Goal: Task Accomplishment & Management: Complete application form

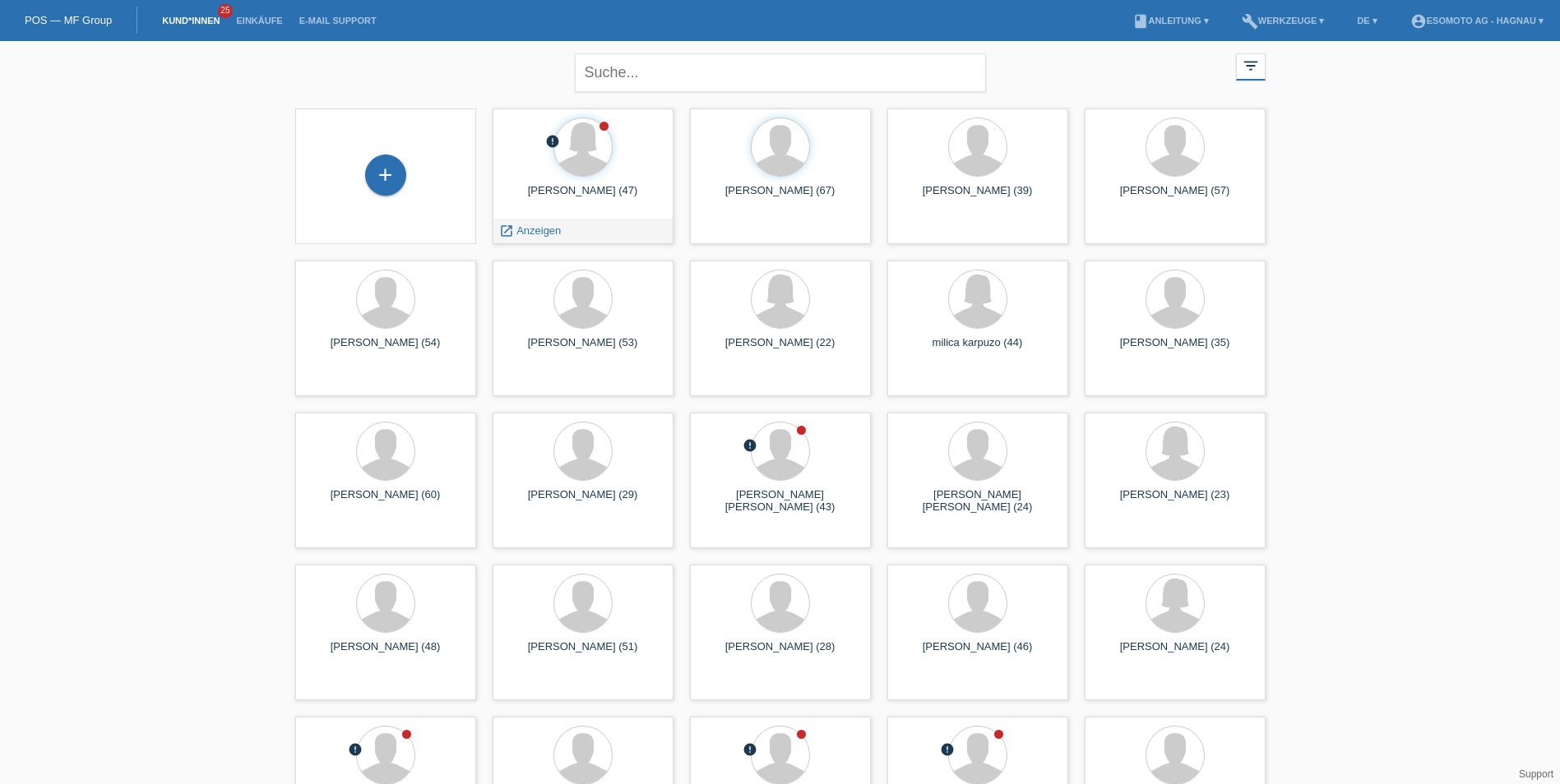
click at [602, 178] on div at bounding box center [582, 148] width 155 height 62
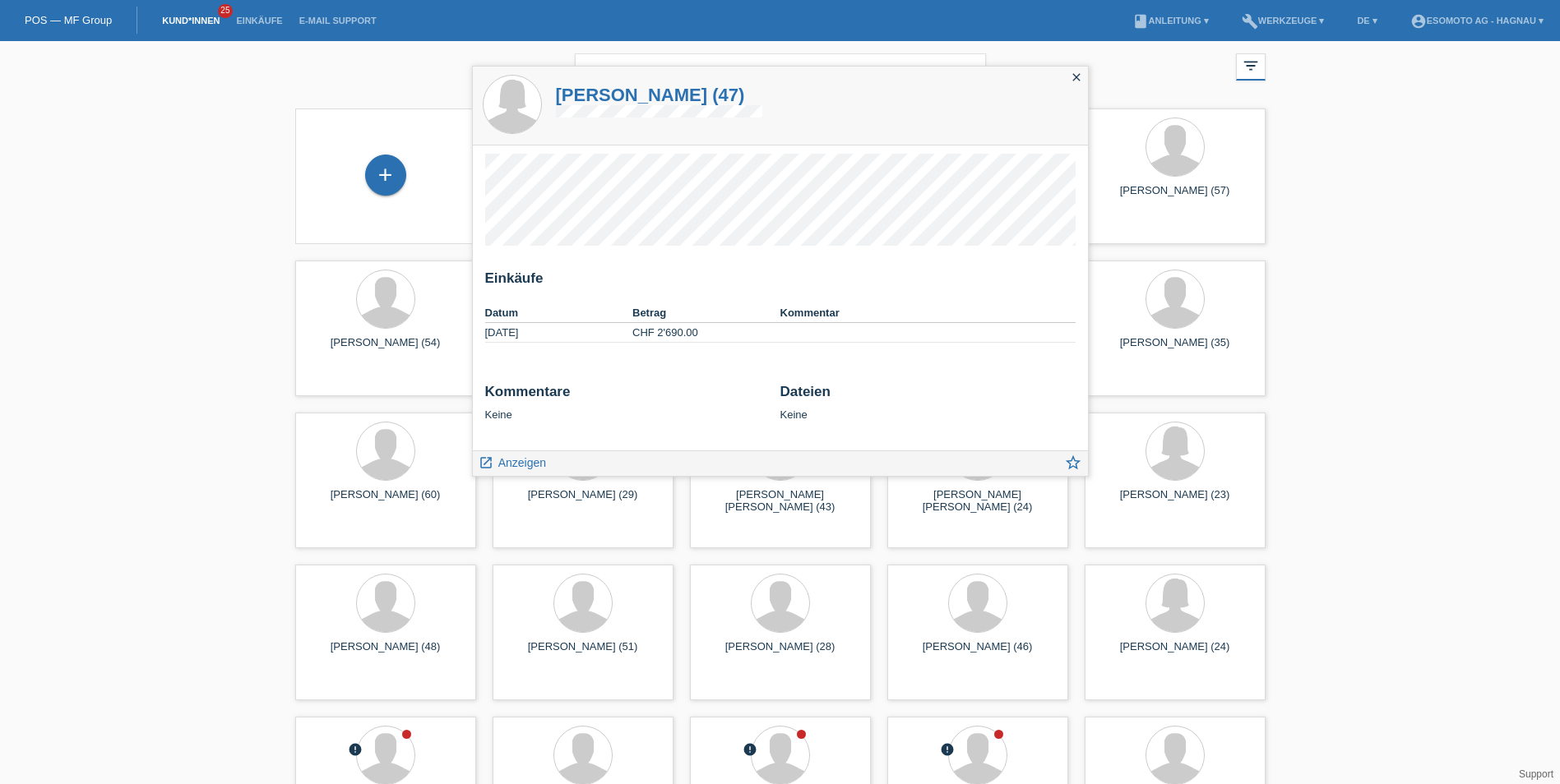
drag, startPoint x: 546, startPoint y: 176, endPoint x: 576, endPoint y: 280, distance: 108.2
click at [576, 280] on h2 "Einkäufe" at bounding box center [780, 282] width 590 height 25
click at [1070, 79] on icon "close" at bounding box center [1076, 77] width 13 height 13
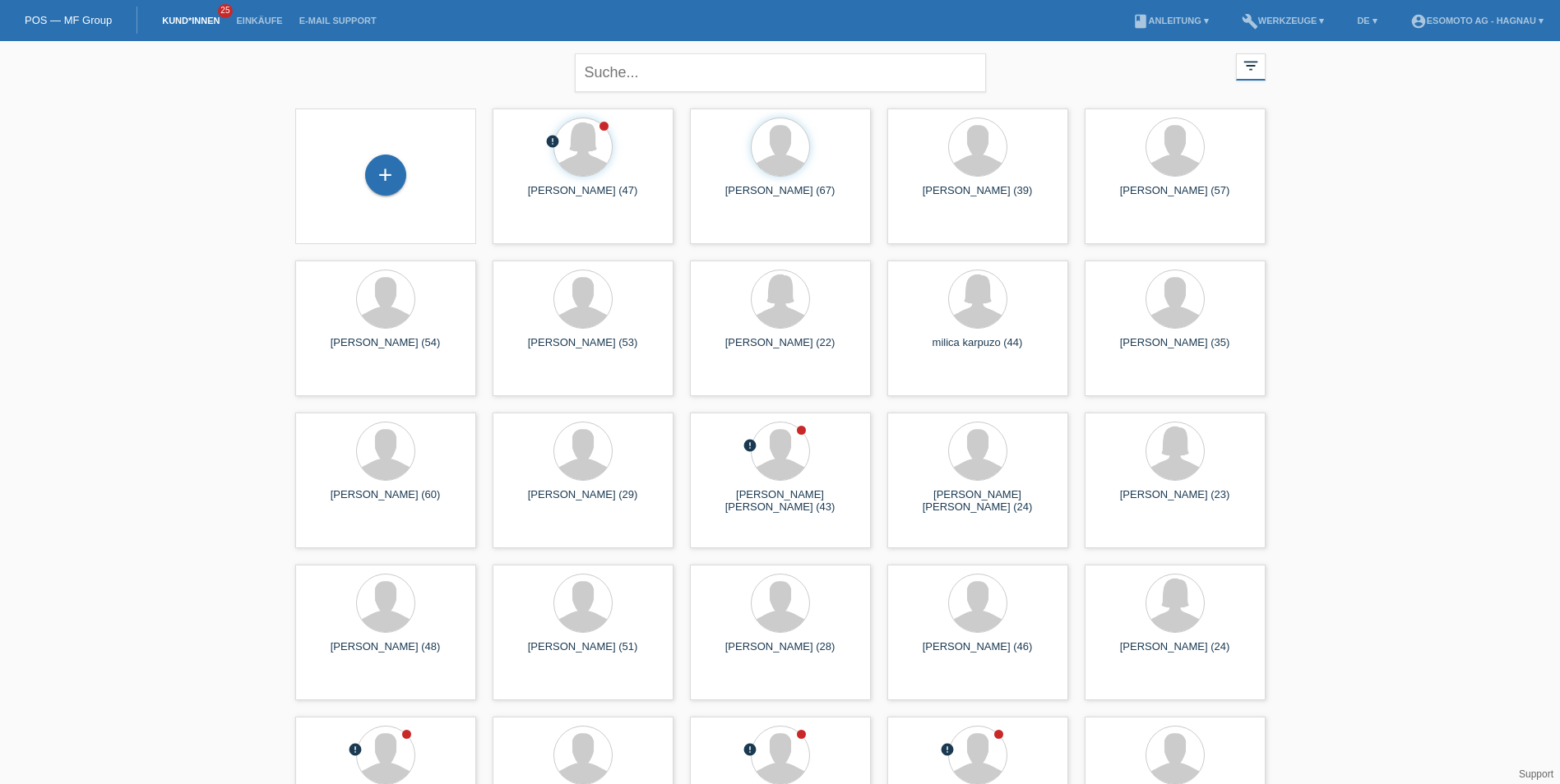
click at [402, 161] on div "+" at bounding box center [386, 175] width 41 height 41
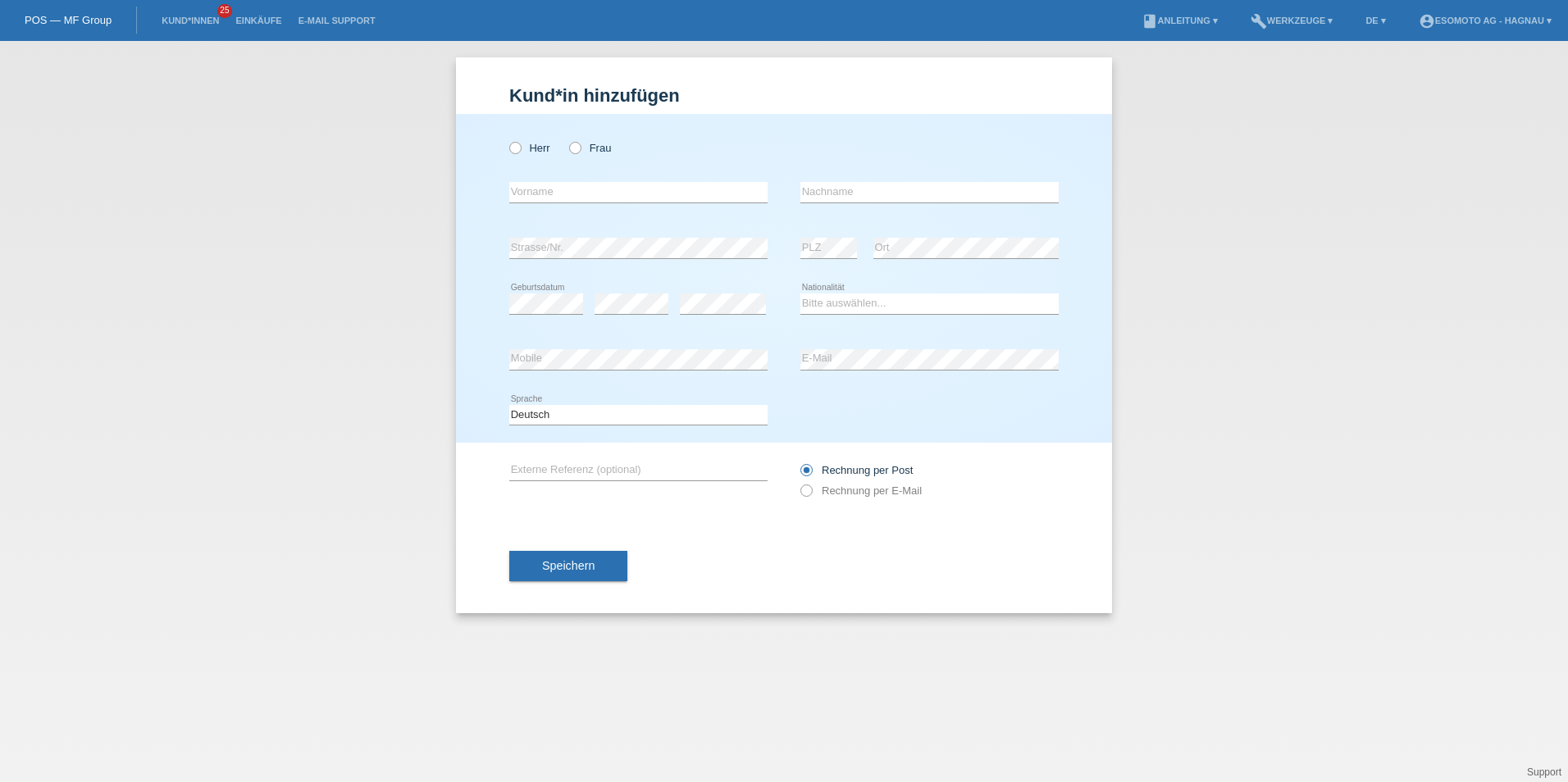
click at [507, 139] on icon at bounding box center [507, 139] width 0 height 0
click at [511, 147] on input "Herr" at bounding box center [515, 147] width 11 height 11
radio input "true"
drag, startPoint x: 554, startPoint y: 195, endPoint x: 606, endPoint y: 185, distance: 53.0
click at [555, 195] on input "text" at bounding box center [639, 192] width 259 height 21
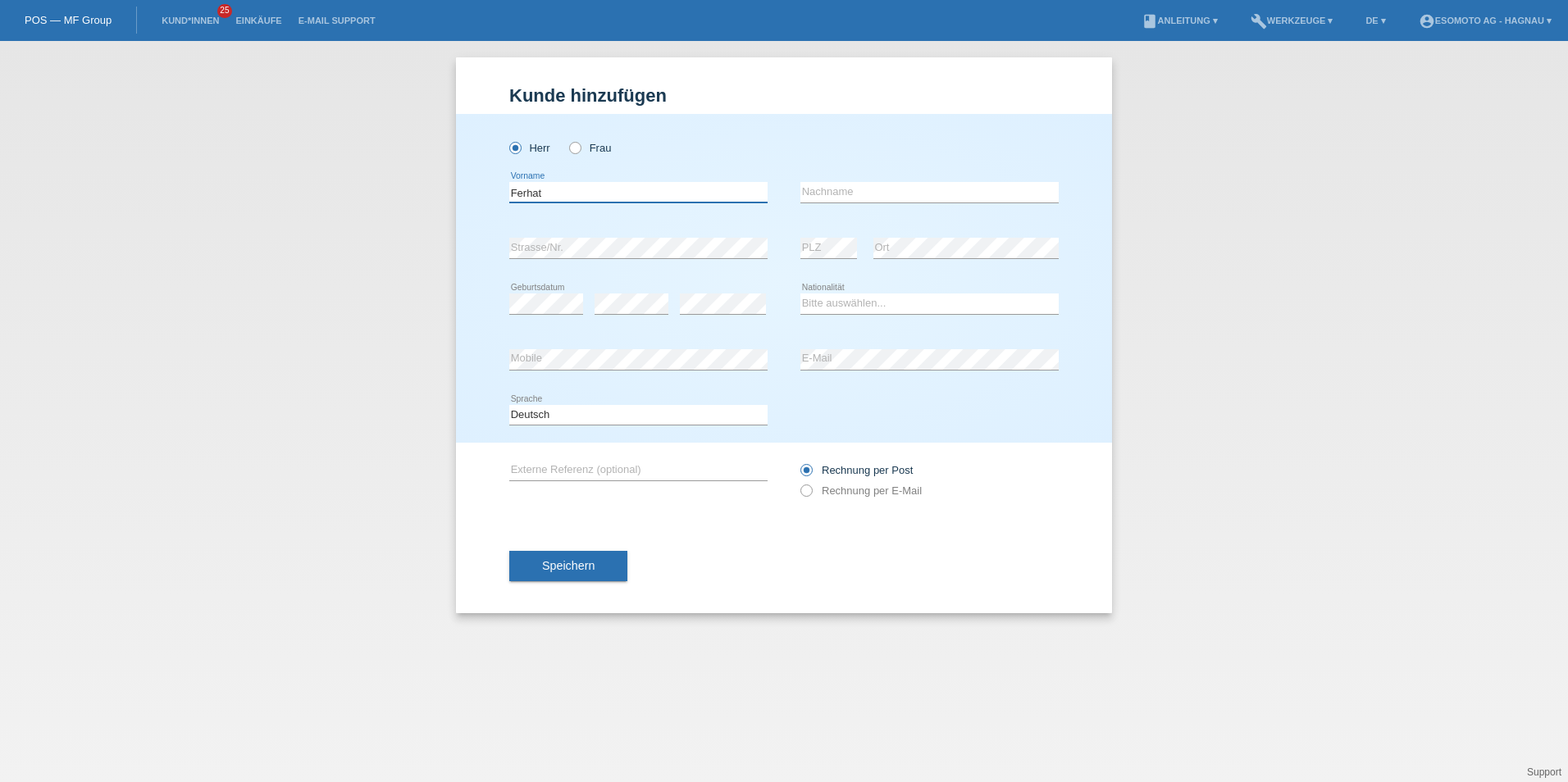
type input "Ferhat"
type input "Mohamed"
click at [829, 303] on select "Bitte auswählen... Schweiz Deutschland Liechtenstein Österreich ------------ Af…" at bounding box center [929, 303] width 259 height 20
select select "SY"
click at [800, 293] on select "Bitte auswählen... Schweiz Deutschland Liechtenstein Österreich ------------ Af…" at bounding box center [929, 303] width 259 height 20
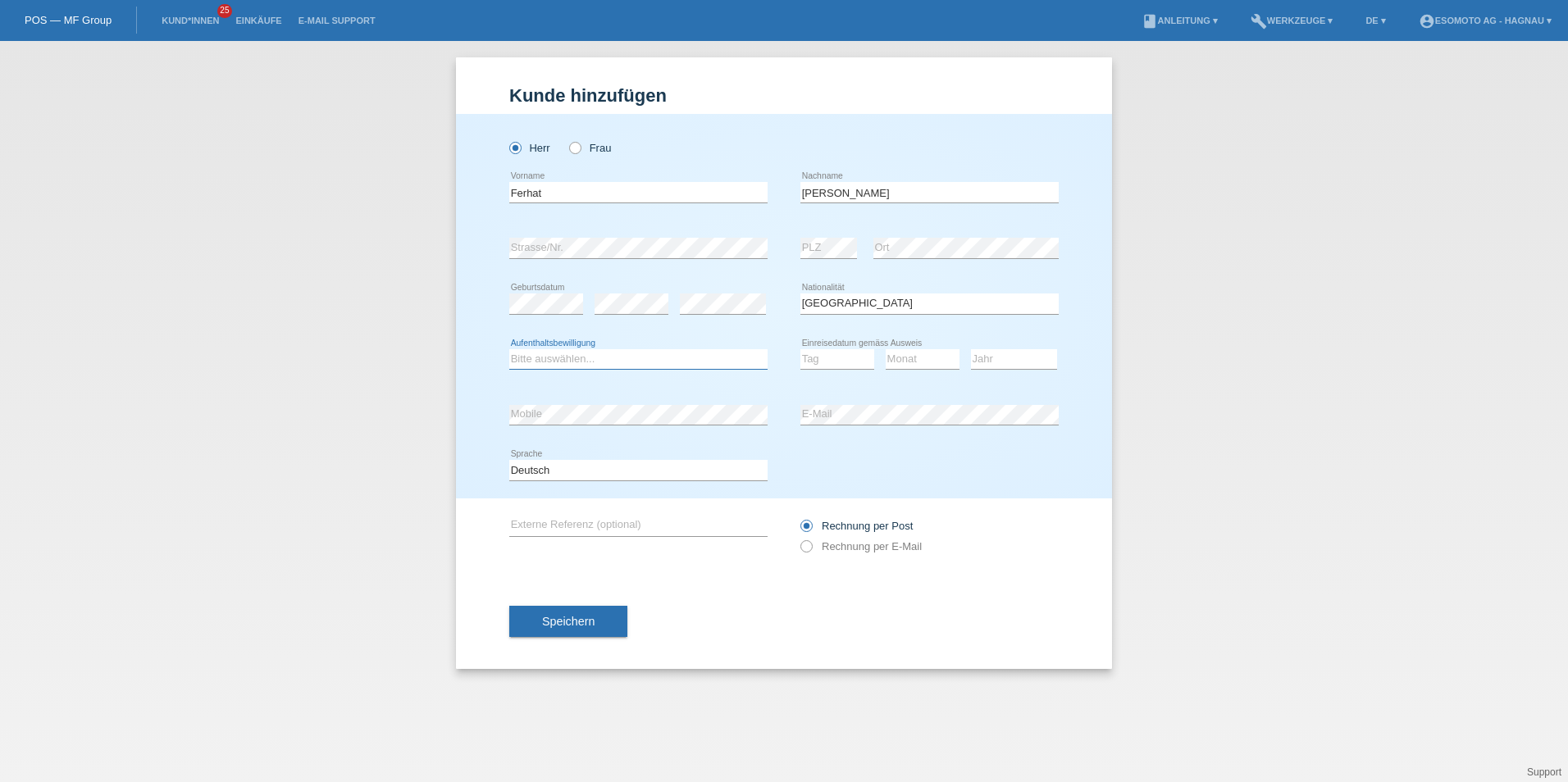
click at [574, 361] on select "Bitte auswählen... C B B - Flüchtlingsstatus Andere" at bounding box center [639, 359] width 259 height 20
select select "B"
click at [509, 350] on select "Bitte auswählen... C B B - Flüchtlingsstatus Andere" at bounding box center [639, 359] width 259 height 20
click at [835, 361] on select "Tag 01 02 03 04 05 06 07 08 09 10 11" at bounding box center [837, 359] width 74 height 20
select select "28"
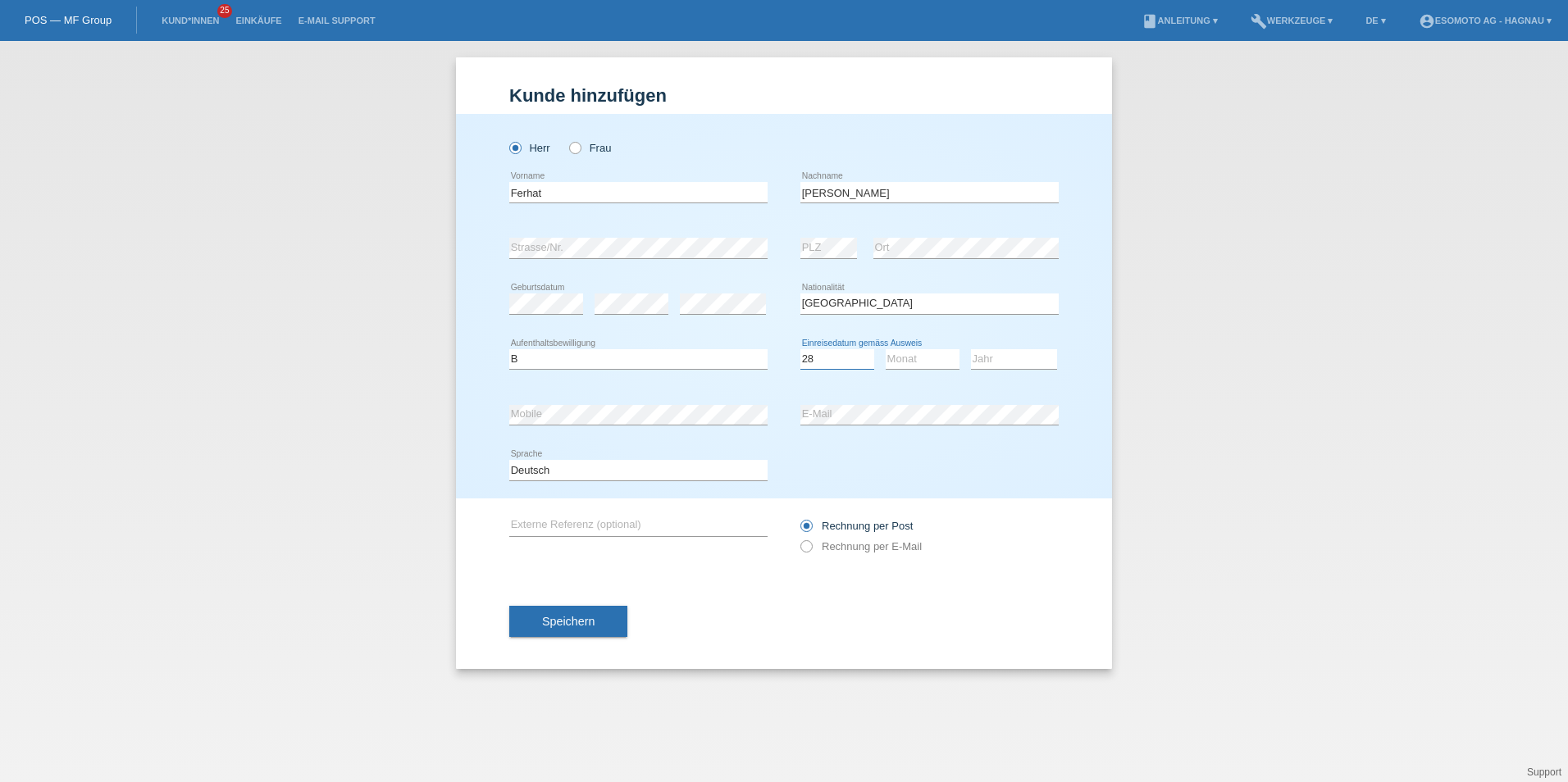
click at [800, 350] on select "Tag 01 02 03 04 05 06 07 08 09 10 11" at bounding box center [837, 359] width 74 height 20
click at [925, 360] on select "Monat 01 02 03 04 05 06 07 08 09 10 11" at bounding box center [922, 359] width 74 height 20
select select "10"
click at [886, 350] on select "Monat 01 02 03 04 05 06 07 08 09 10 11" at bounding box center [922, 359] width 74 height 20
click at [991, 355] on select "Jahr 2025 2024 2023 2022 2021 2020 2019 2018 2017 2016 2015 2014 2013 2012 2011…" at bounding box center [1013, 359] width 87 height 20
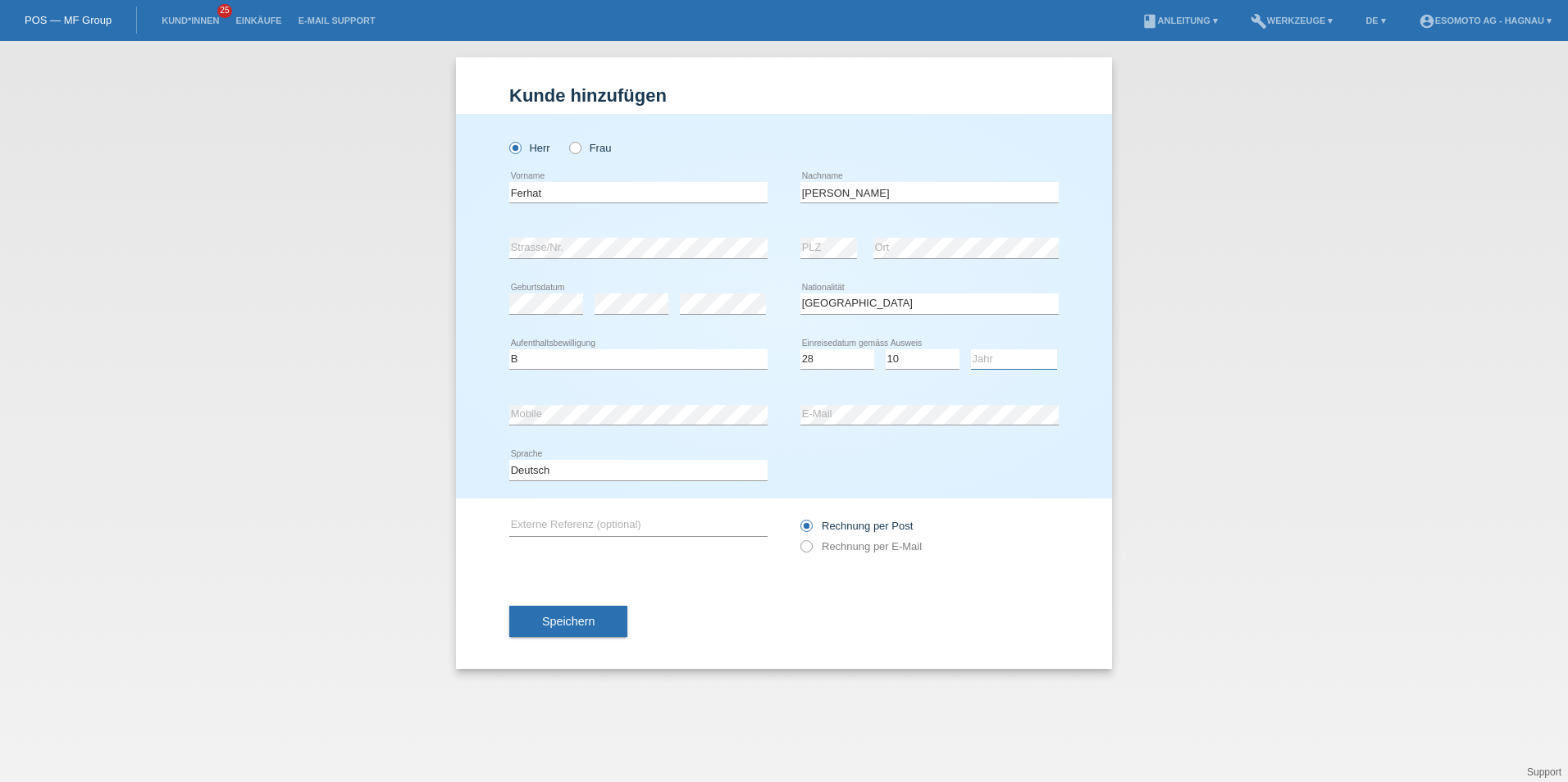
select select "2015"
click at [970, 350] on select "Jahr 2025 2024 2023 2022 2021 2020 2019 2018 2017 2016 2015 2014 2013 2012 2011…" at bounding box center [1013, 359] width 87 height 20
click at [841, 404] on div "error E-Mail" at bounding box center [929, 415] width 259 height 56
click at [521, 188] on input "Ferhat" at bounding box center [639, 192] width 259 height 21
type input "Farhat"
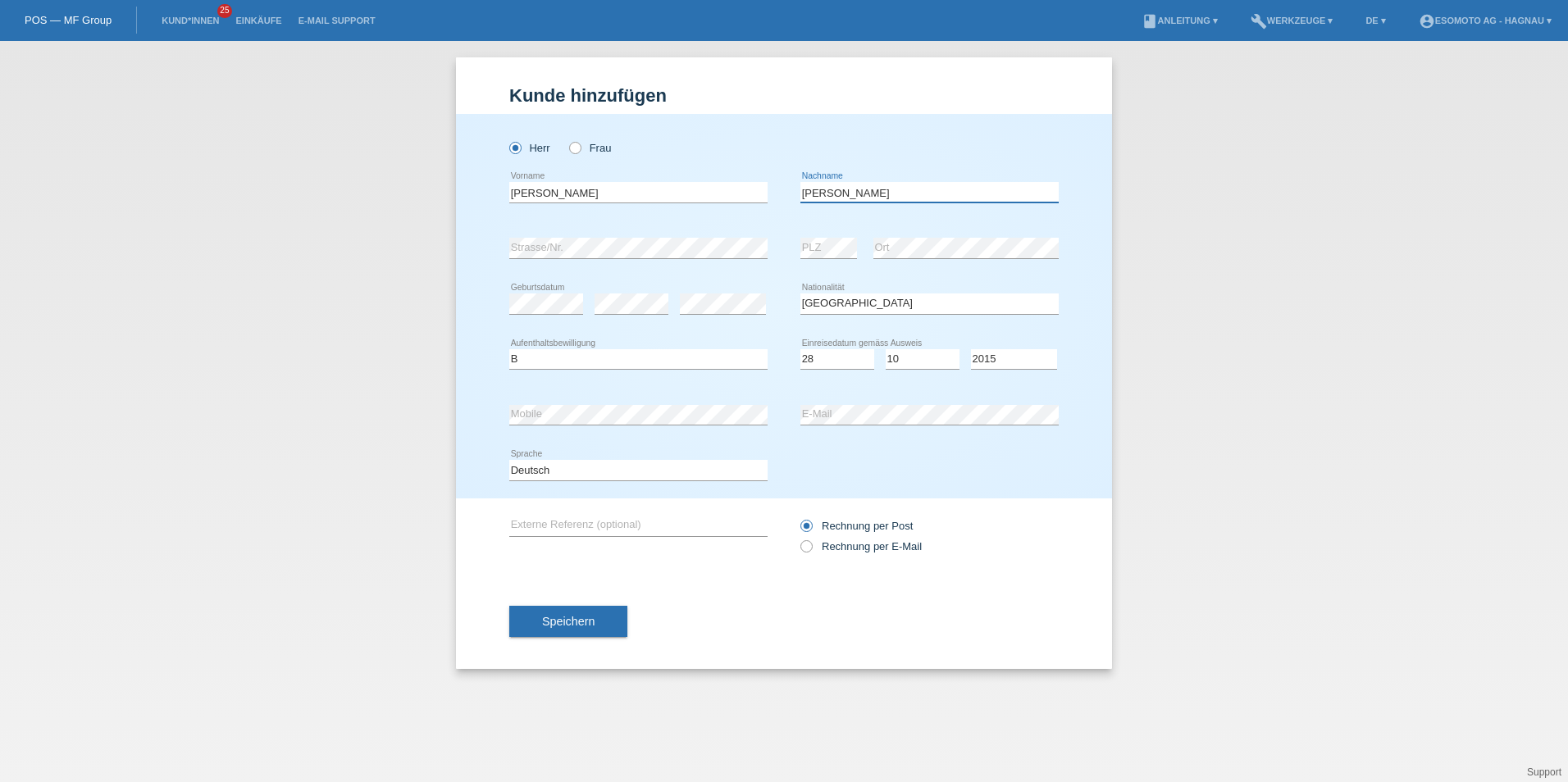
click at [842, 193] on input "Mohamed" at bounding box center [929, 192] width 259 height 21
type input "Mohamad"
click at [365, 240] on div "Kund*in hinzufügen Kunde hinzufügen Kundin hinzufügen Herr Frau Farhat error Vo…" at bounding box center [784, 411] width 1568 height 741
click at [278, 270] on div "Kund*in hinzufügen Kunde hinzufügen Kundin hinzufügen Herr Frau Farhat error Vo…" at bounding box center [784, 411] width 1568 height 741
click at [582, 626] on span "Speichern" at bounding box center [568, 621] width 53 height 13
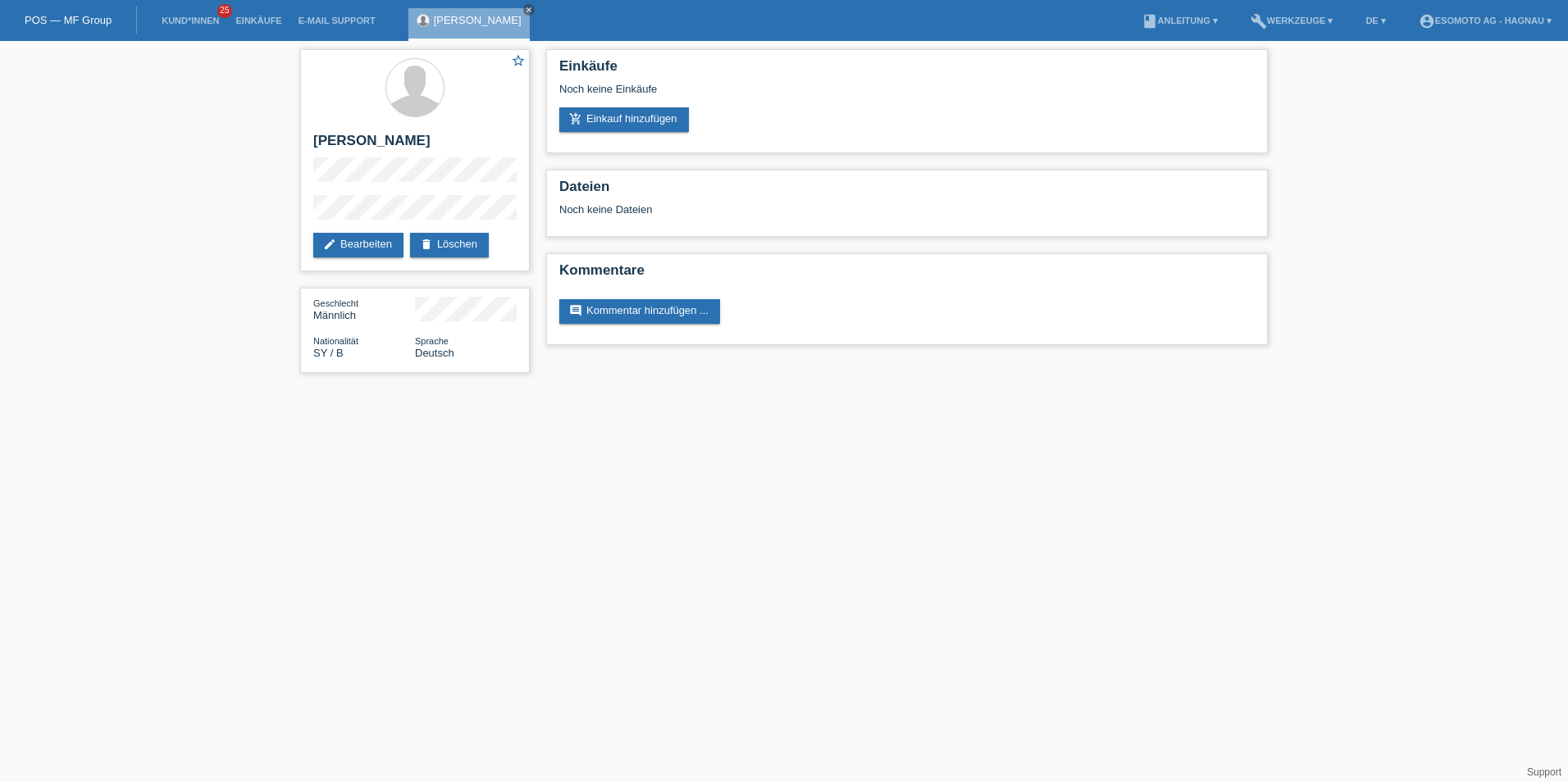
click at [604, 119] on link "add_shopping_cart Einkauf hinzufügen" at bounding box center [623, 119] width 129 height 25
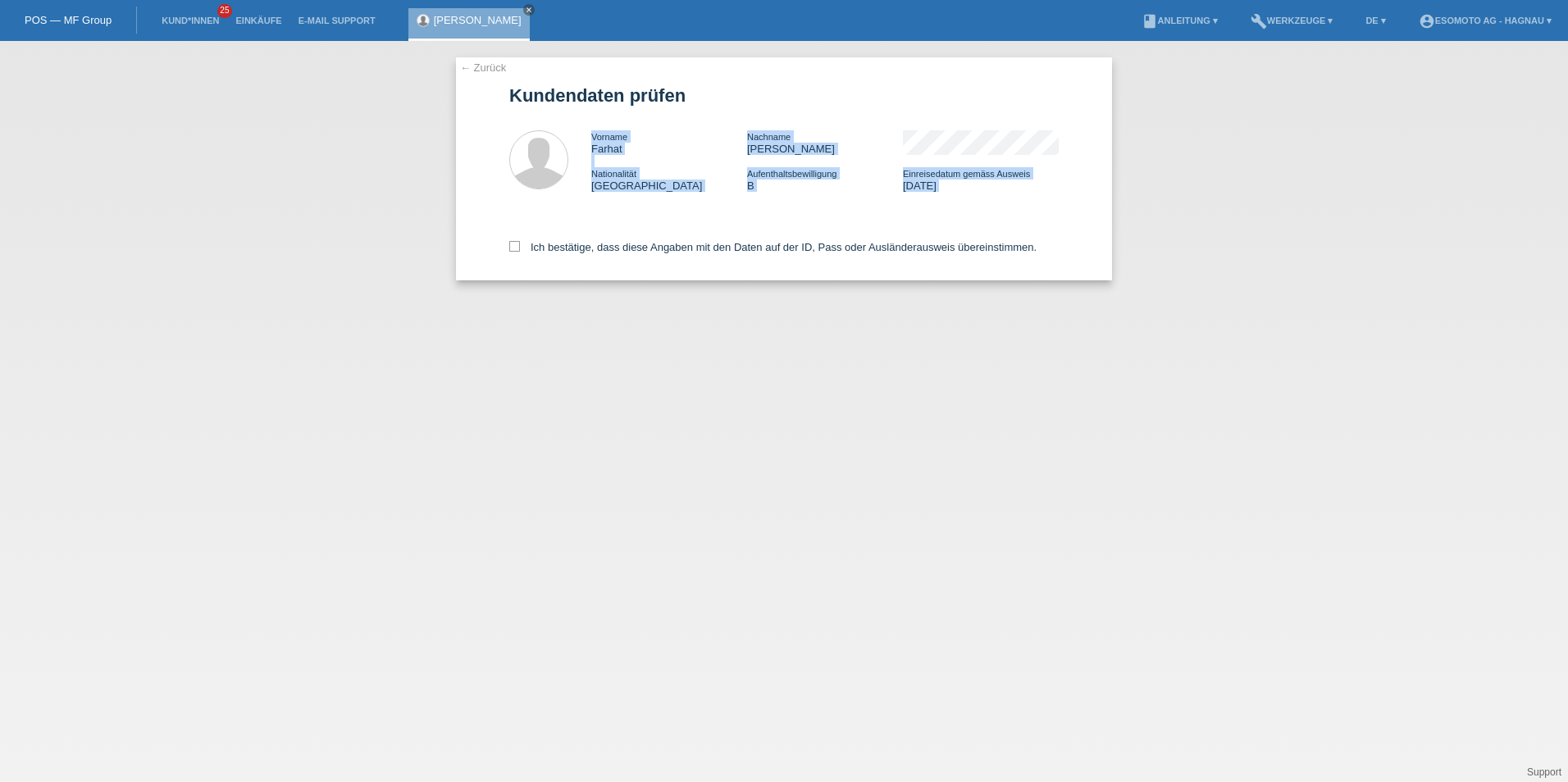
drag, startPoint x: 510, startPoint y: 246, endPoint x: 480, endPoint y: 193, distance: 60.9
click at [480, 193] on div "← Zurück Kundendaten prüfen Vorname Farhat Nachname Mohamad Nationalität Syrien…" at bounding box center [783, 169] width 656 height 223
drag, startPoint x: 480, startPoint y: 193, endPoint x: 475, endPoint y: 207, distance: 14.9
click at [475, 207] on div "← Zurück Kundendaten prüfen Vorname Farhat Nachname Mohamad Nationalität Syrien…" at bounding box center [783, 169] width 656 height 223
click at [514, 240] on div "Ich bestätige, dass diese Angaben mit den Daten auf der ID, Pass oder Ausländer…" at bounding box center [784, 244] width 549 height 72
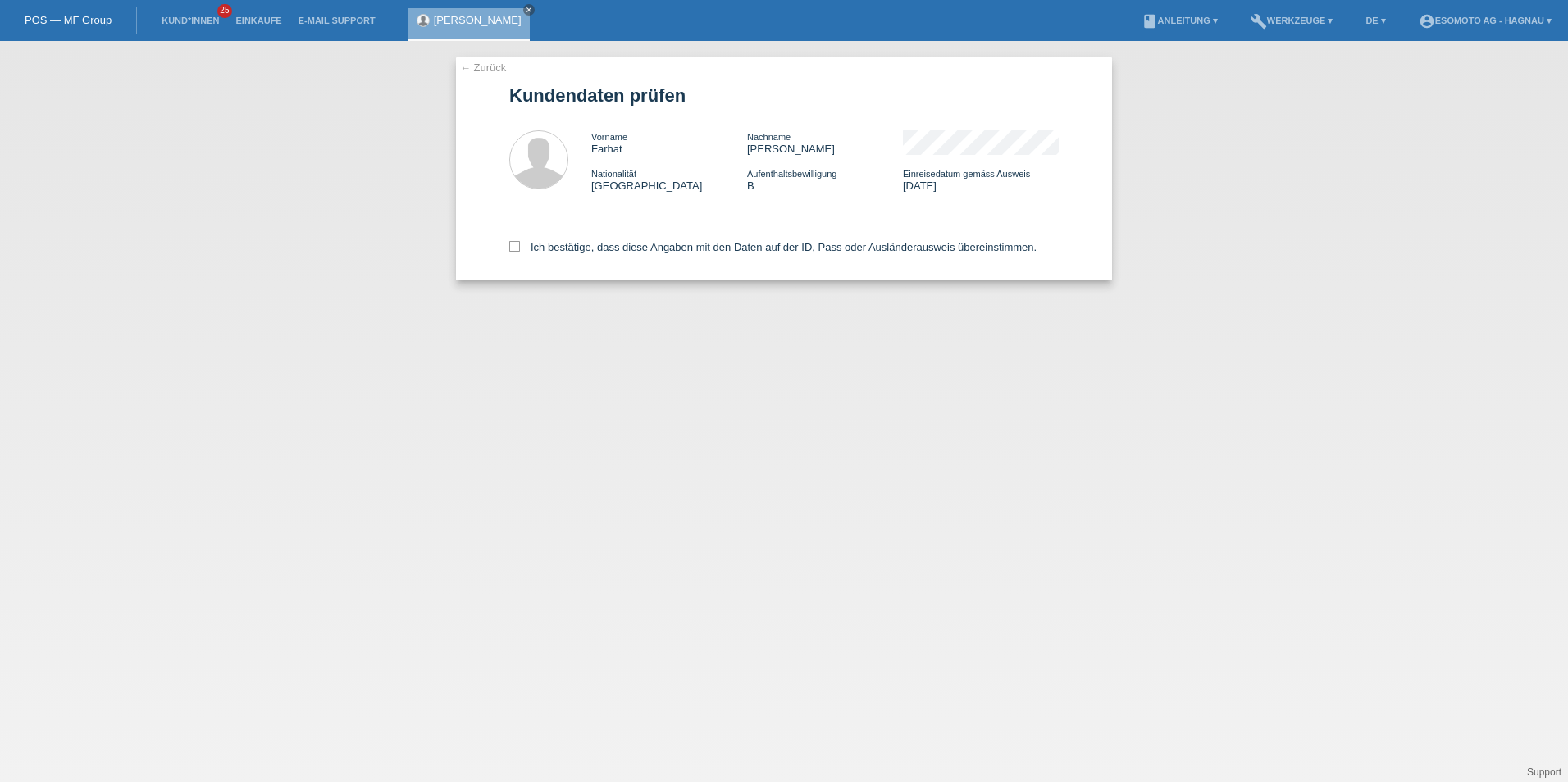
click at [518, 241] on icon at bounding box center [515, 246] width 11 height 11
click at [518, 241] on input "Ich bestätige, dass diese Angaben mit den Daten auf der ID, Pass oder Ausländer…" at bounding box center [515, 246] width 11 height 11
checkbox input "true"
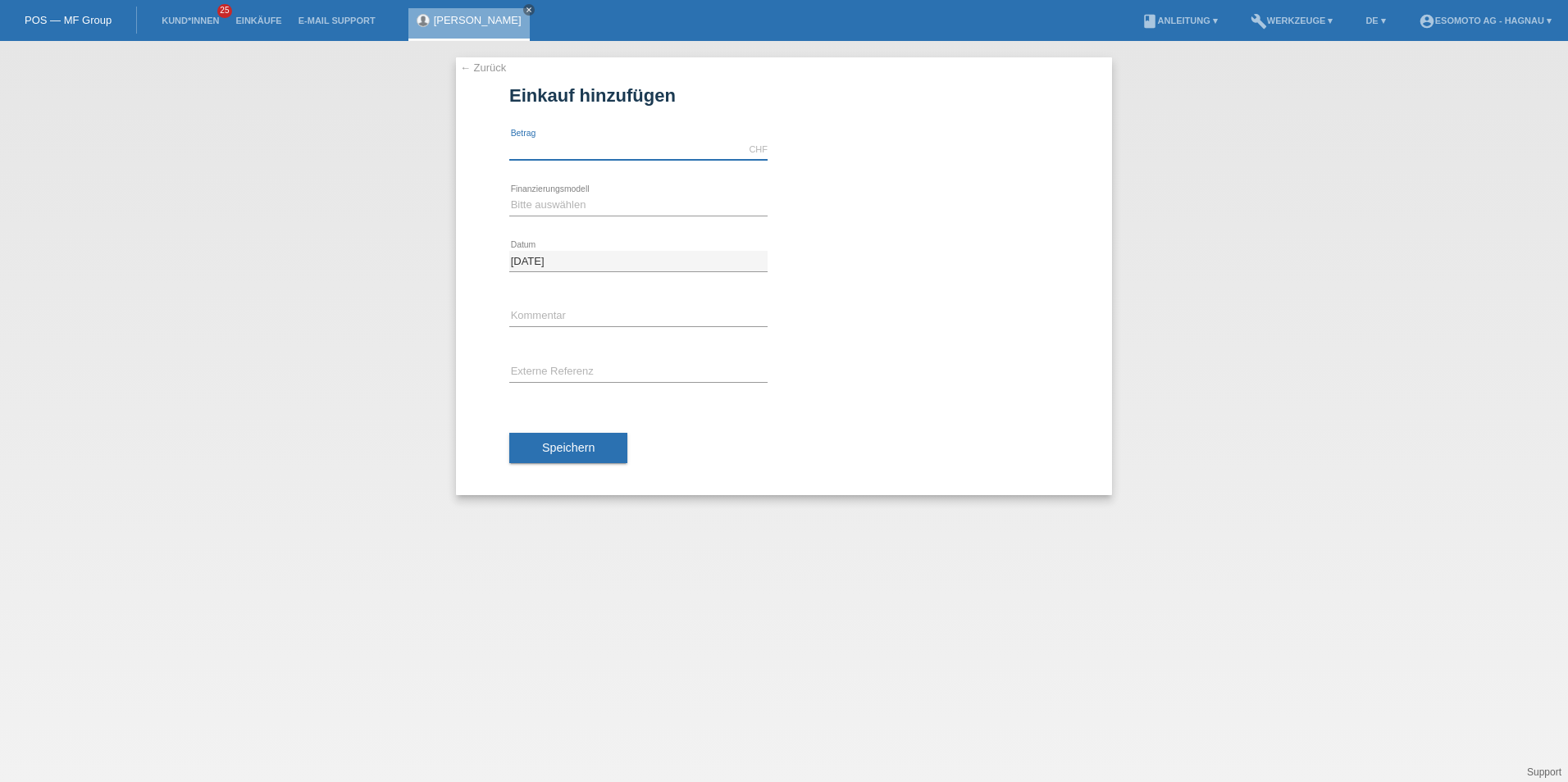
click at [676, 155] on input "text" at bounding box center [639, 149] width 259 height 21
type input "2490.00"
click at [564, 203] on select "Bitte auswählen Fixe Raten Kauf auf Rechnung mit Teilzahlungsoption" at bounding box center [639, 205] width 259 height 20
select select "69"
click at [509, 195] on select "Bitte auswählen Fixe Raten Kauf auf Rechnung mit Teilzahlungsoption" at bounding box center [639, 205] width 259 height 20
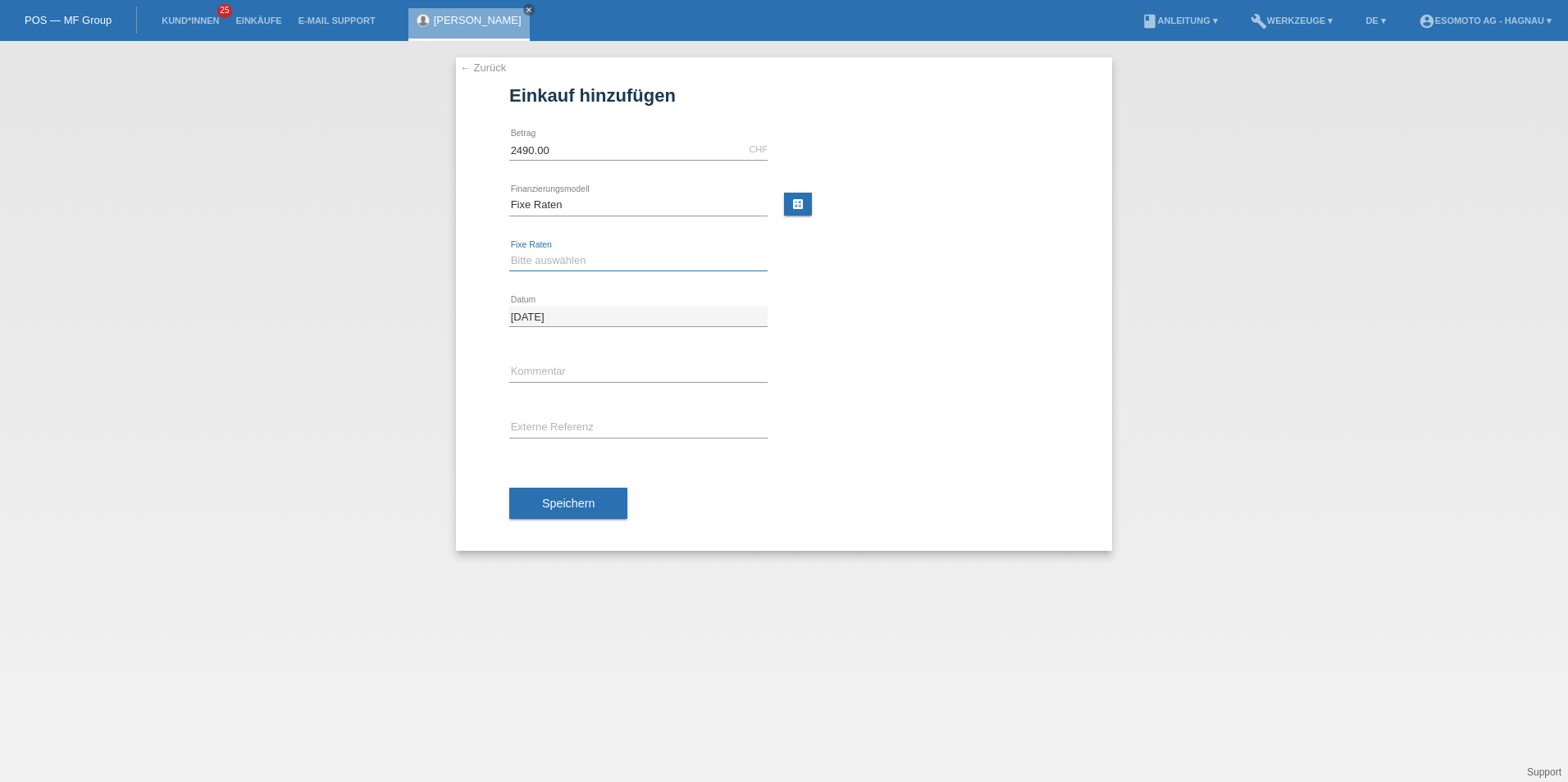
click at [561, 262] on select "Bitte auswählen 12 Raten 24 Raten 36 Raten 48 Raten" at bounding box center [639, 260] width 259 height 20
select select "139"
click at [509, 251] on select "Bitte auswählen 12 Raten 24 Raten 36 Raten 48 Raten" at bounding box center [639, 260] width 259 height 20
click at [584, 502] on span "Speichern" at bounding box center [568, 503] width 53 height 13
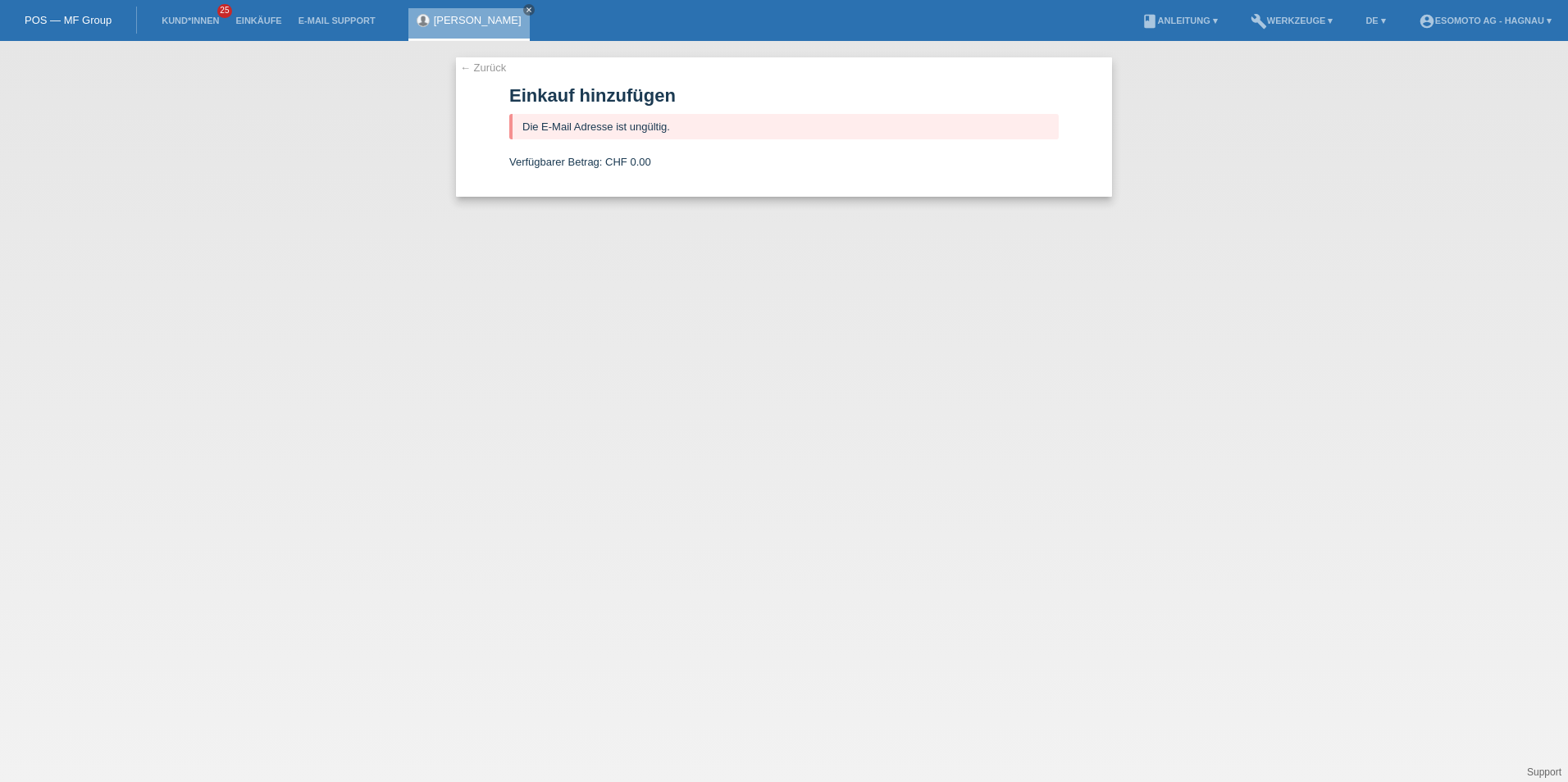
click at [471, 66] on link "← Zurück" at bounding box center [483, 68] width 45 height 12
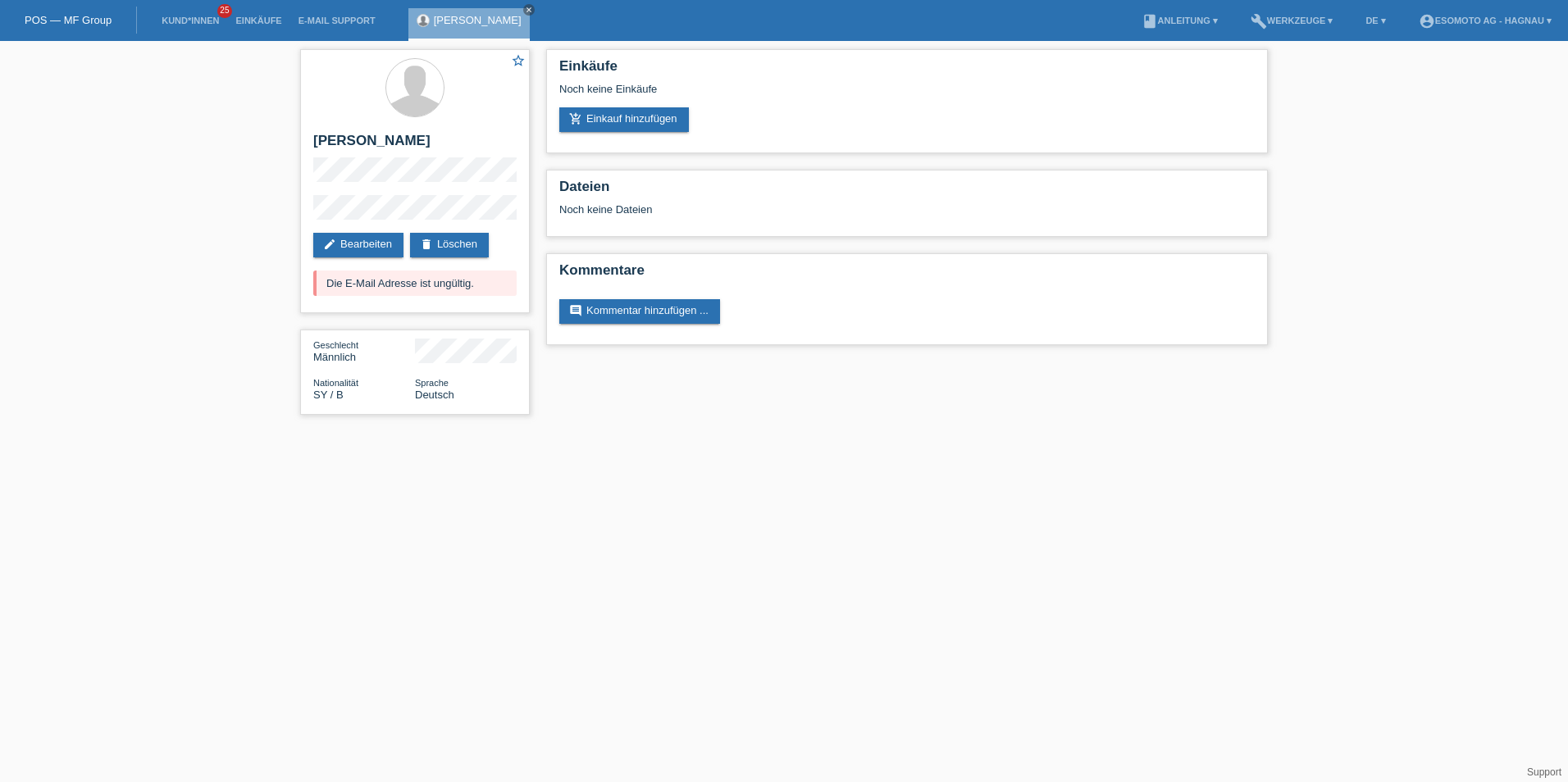
click at [367, 243] on link "edit Bearbeiten" at bounding box center [358, 245] width 90 height 25
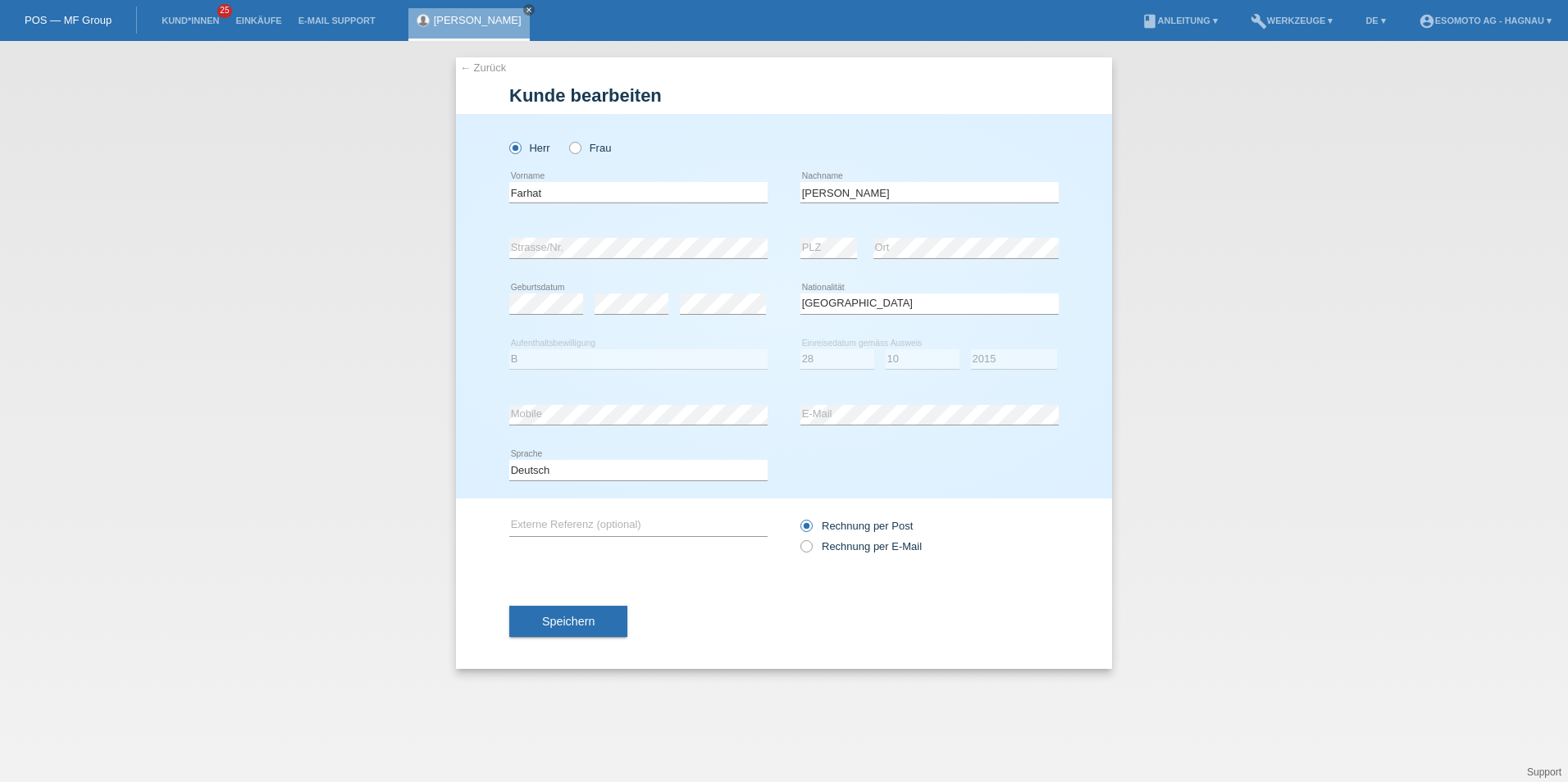
select select "SY"
select select "B"
select select "28"
select select "10"
select select "2015"
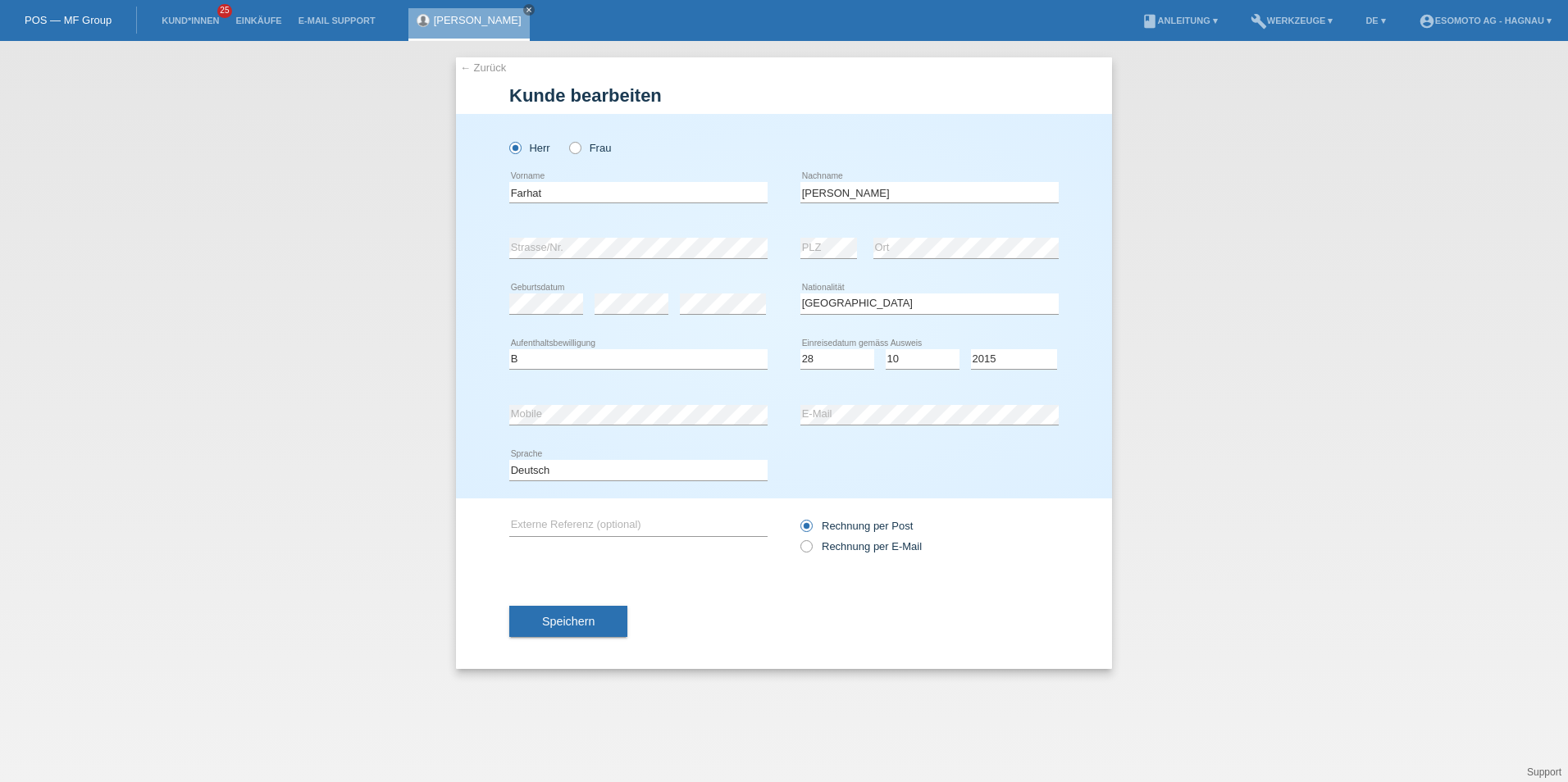
click at [590, 629] on button "Speichern" at bounding box center [568, 621] width 118 height 31
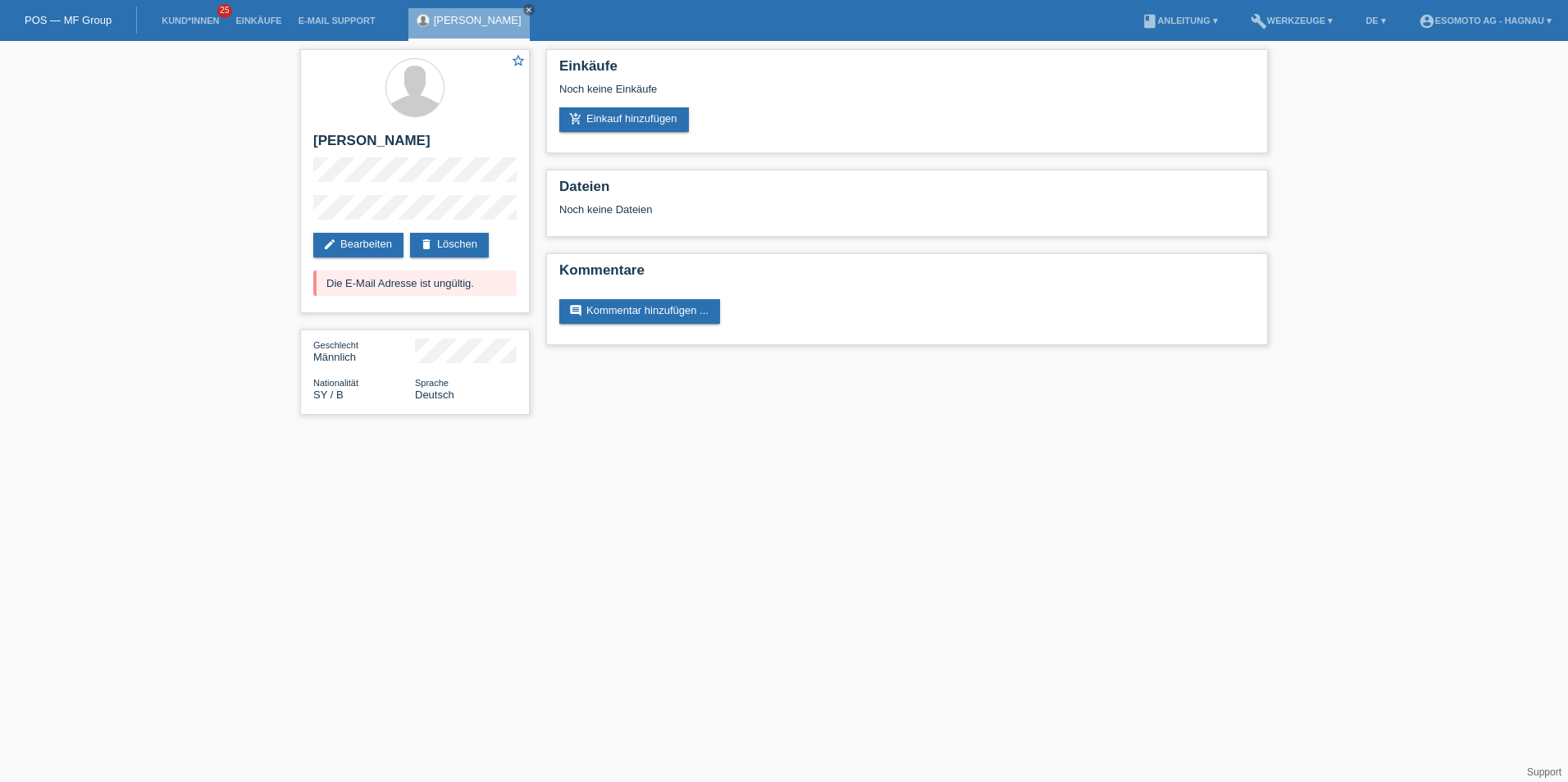
click at [615, 112] on link "add_shopping_cart Einkauf hinzufügen" at bounding box center [623, 119] width 129 height 25
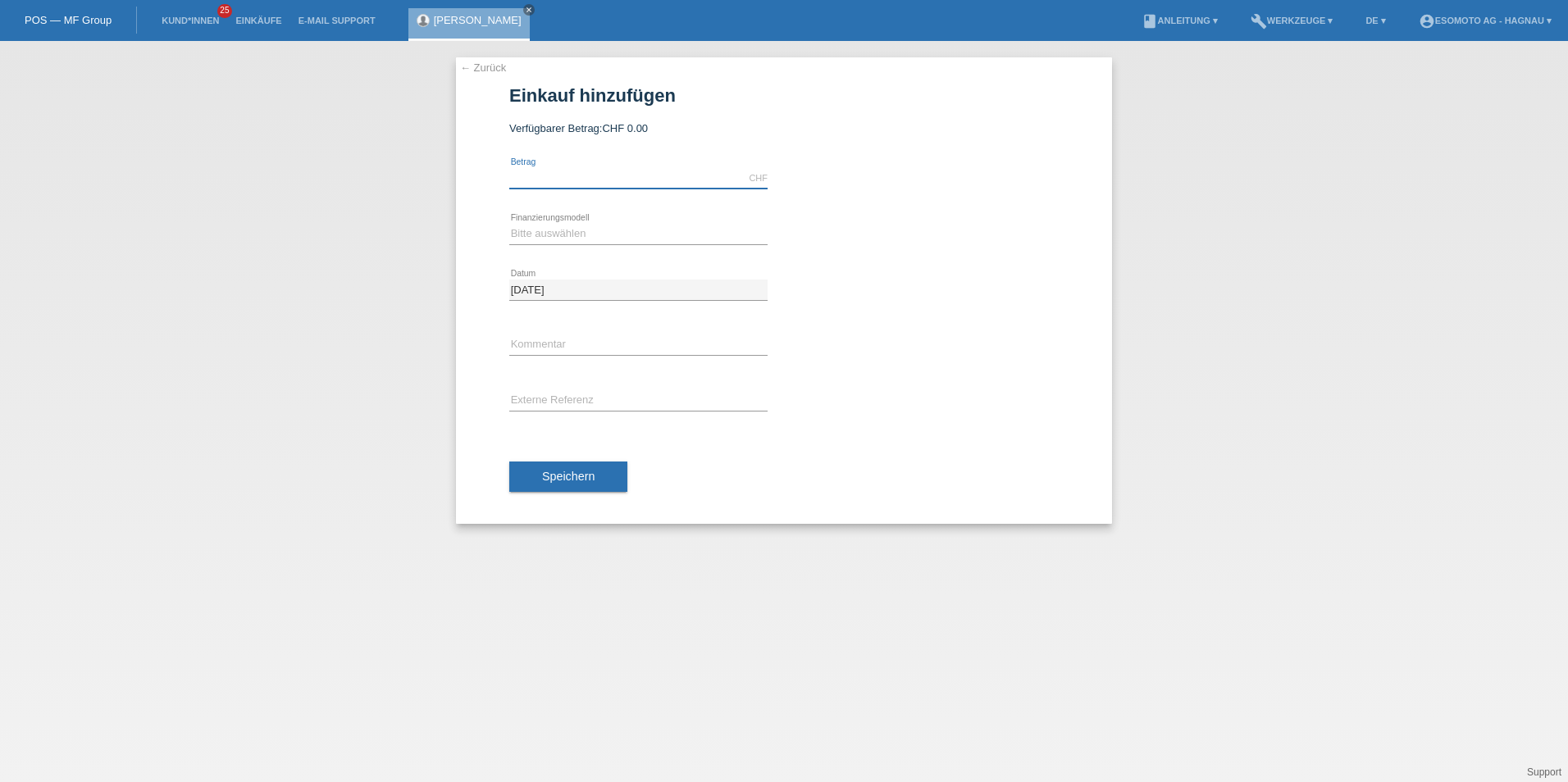
click at [582, 185] on input "text" at bounding box center [639, 177] width 259 height 21
type input "2490.00"
click at [549, 227] on select "Bitte auswählen Fixe Raten Kauf auf Rechnung mit Teilzahlungsoption" at bounding box center [639, 234] width 259 height 20
select select "69"
click at [509, 224] on select "Bitte auswählen Fixe Raten Kauf auf Rechnung mit Teilzahlungsoption" at bounding box center [639, 234] width 259 height 20
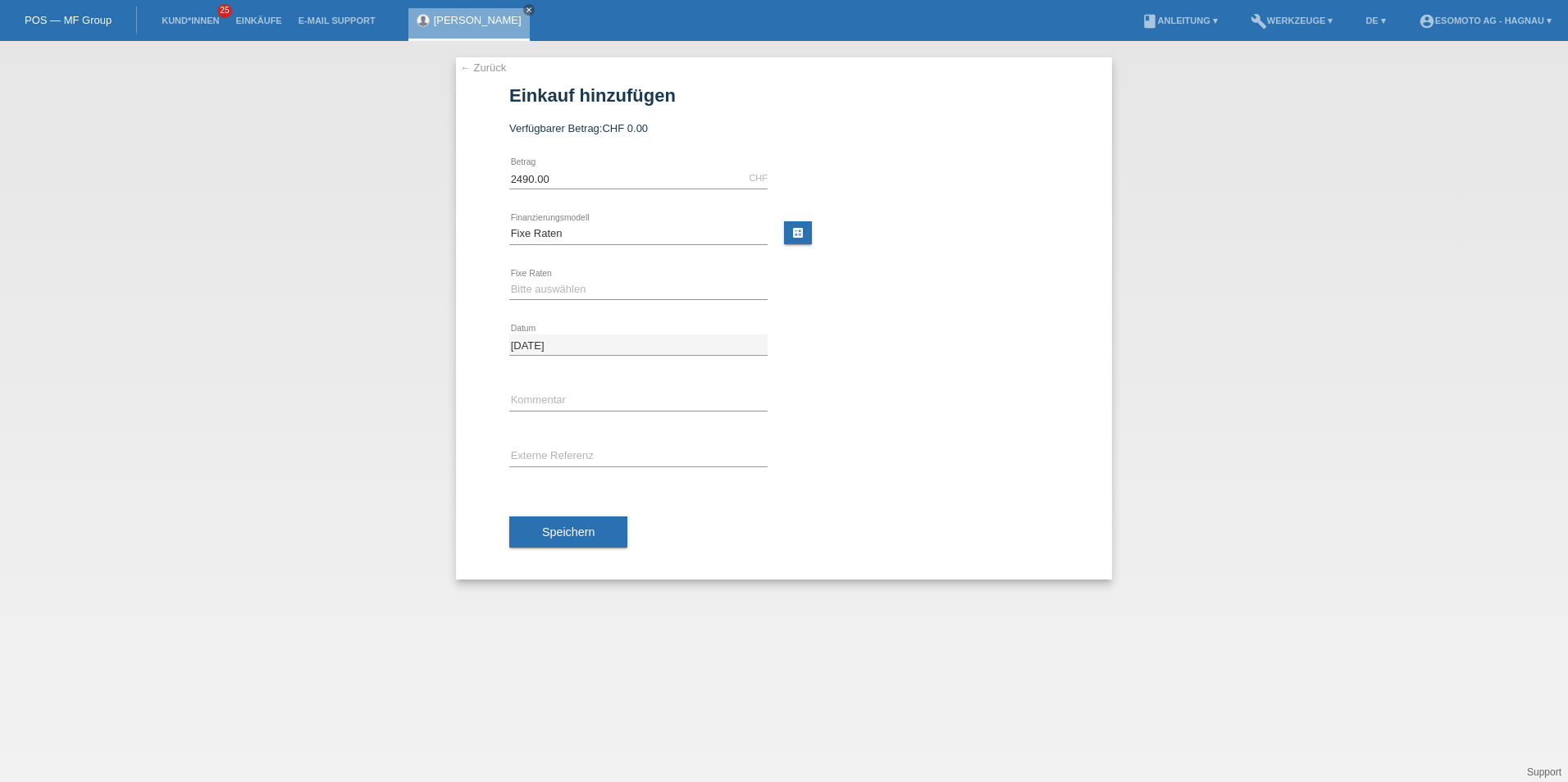
click at [562, 300] on div "Bitte auswählen 12 Raten 24 Raten 36 Raten 48 Raten error Fixe Raten" at bounding box center [639, 290] width 259 height 56
click at [561, 293] on select "Bitte auswählen 12 Raten 24 Raten 36 Raten 48 Raten" at bounding box center [639, 289] width 259 height 20
select select "139"
click at [509, 279] on select "Bitte auswählen 12 Raten 24 Raten 36 Raten 48 Raten" at bounding box center [639, 289] width 259 height 20
click at [582, 523] on button "Speichern" at bounding box center [568, 531] width 118 height 31
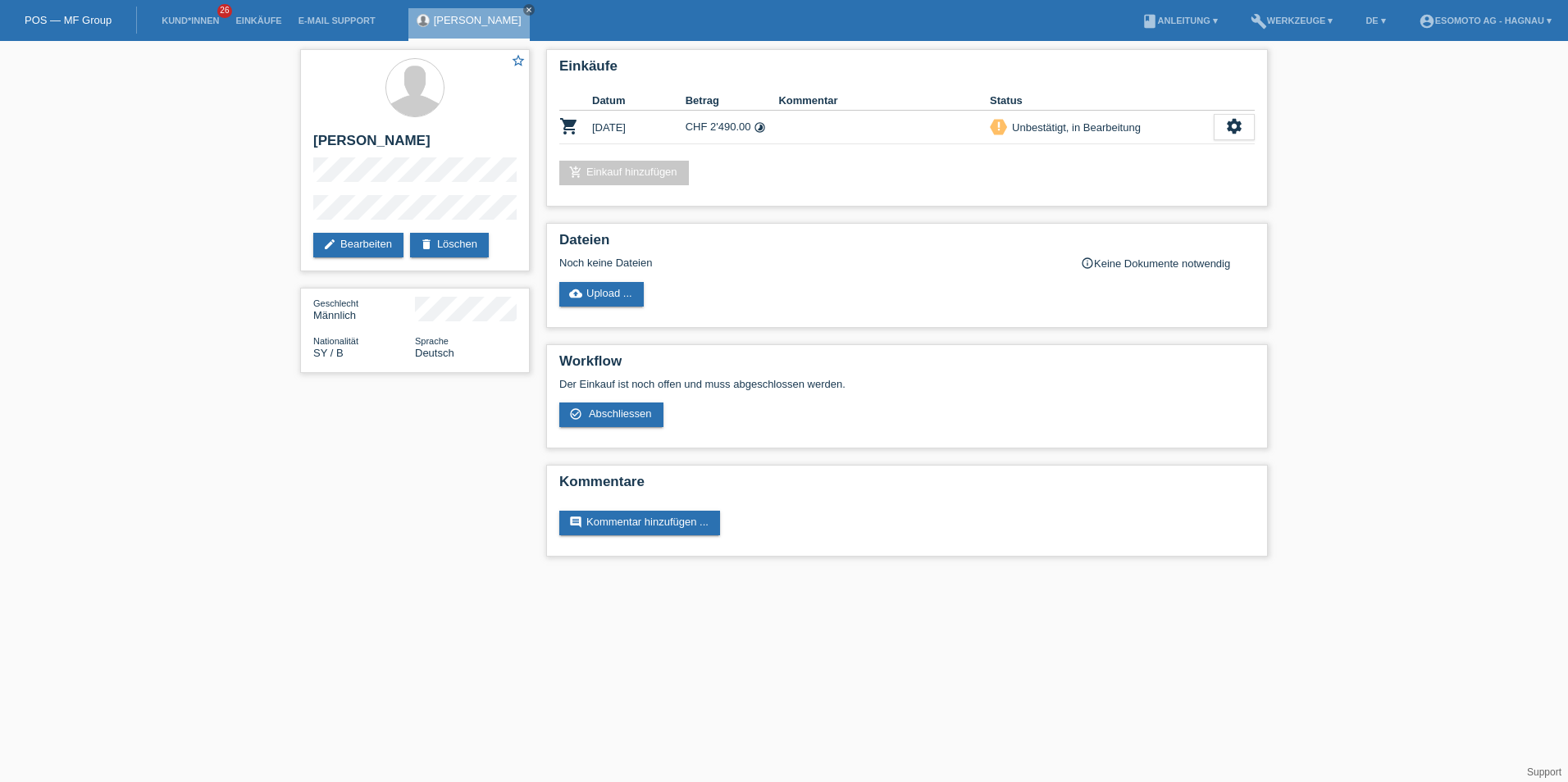
click at [121, 350] on div "star_border Farhat Mohamad edit Bearbeiten delete Löschen Geschlecht Männlich N…" at bounding box center [784, 307] width 1568 height 532
click at [191, 113] on div "star_border Farhat Mohamad edit Bearbeiten delete Löschen Geschlecht Männlich N…" at bounding box center [784, 307] width 1568 height 532
click at [184, 21] on link "Kund*innen" at bounding box center [190, 20] width 74 height 10
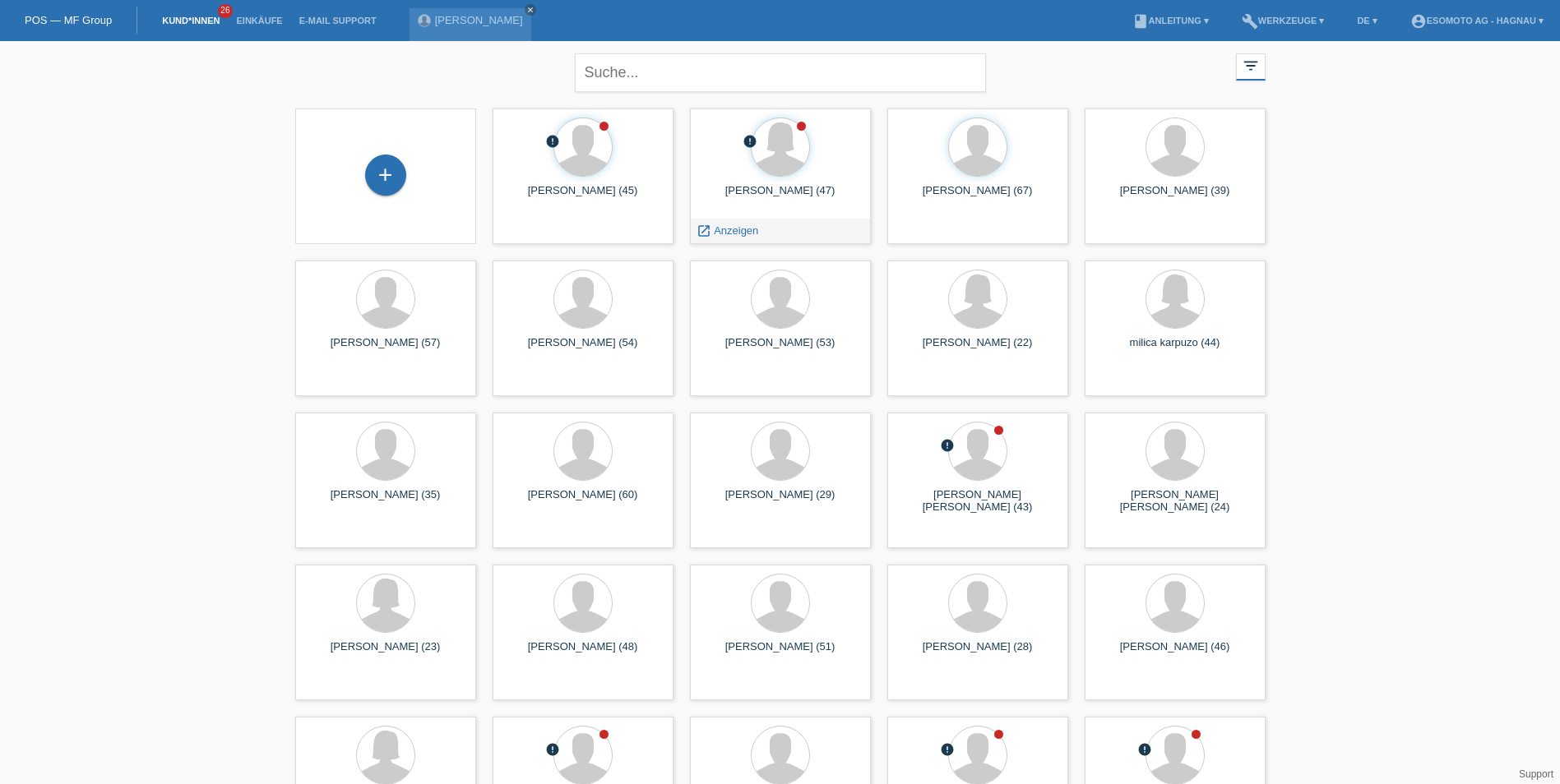
click at [764, 175] on div at bounding box center [780, 148] width 155 height 62
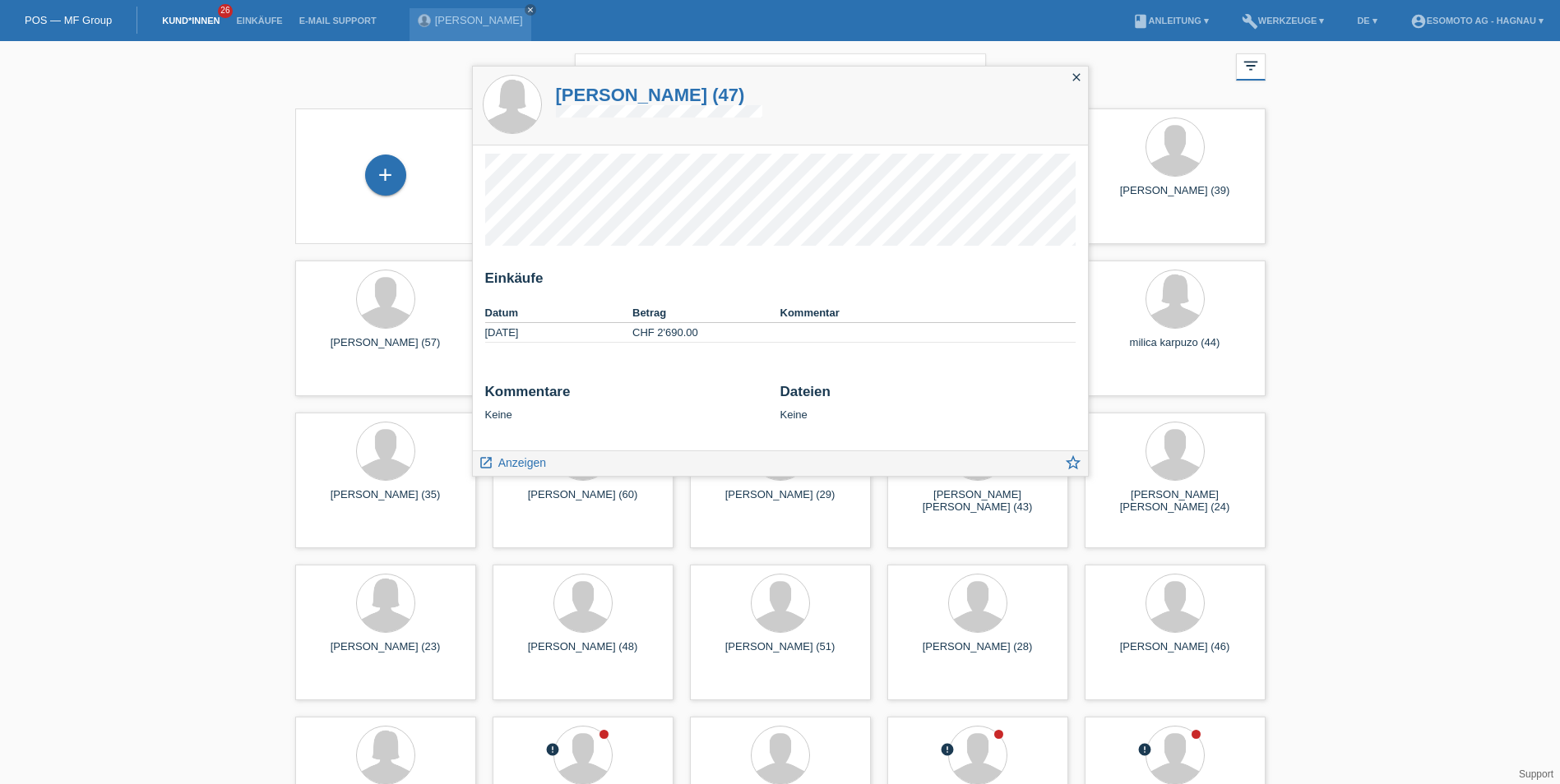
click at [484, 236] on div "Einkäufe Datum Betrag Kommentar [DATE] CHF 2'690.00" at bounding box center [781, 298] width 615 height 305
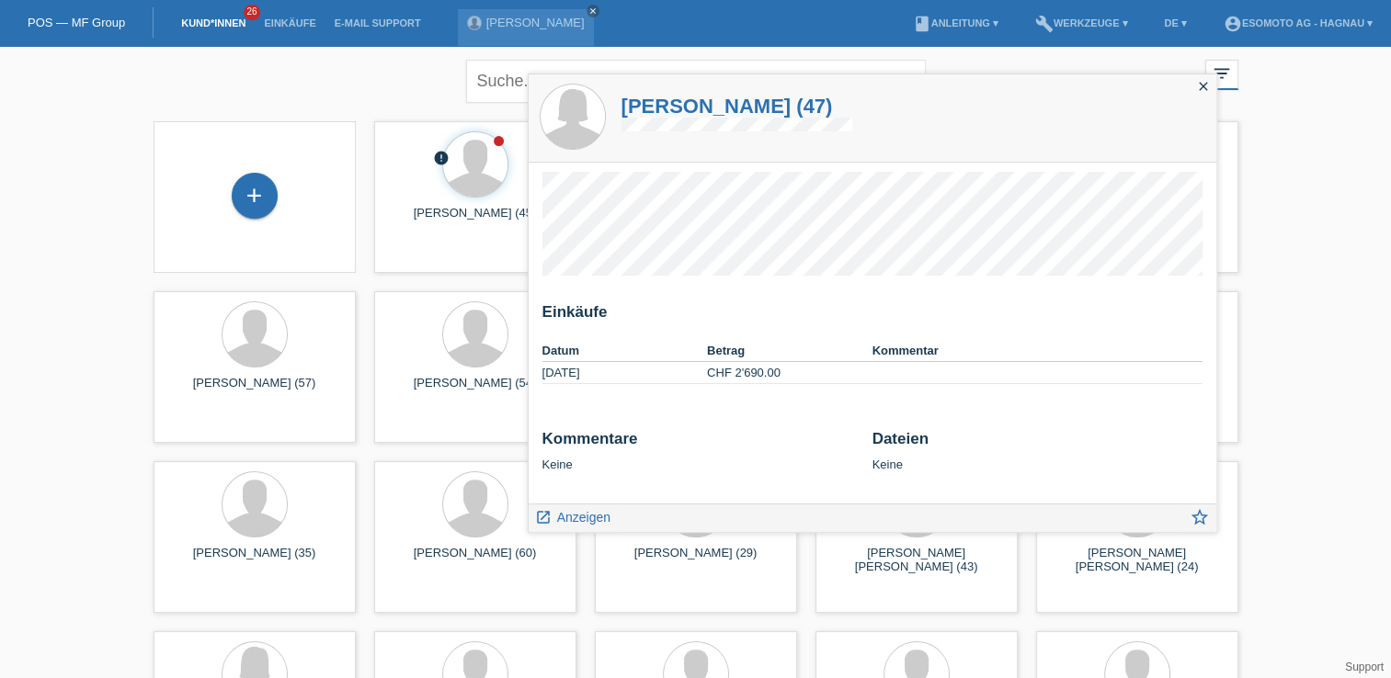
click at [1205, 90] on icon "close" at bounding box center [1203, 86] width 15 height 15
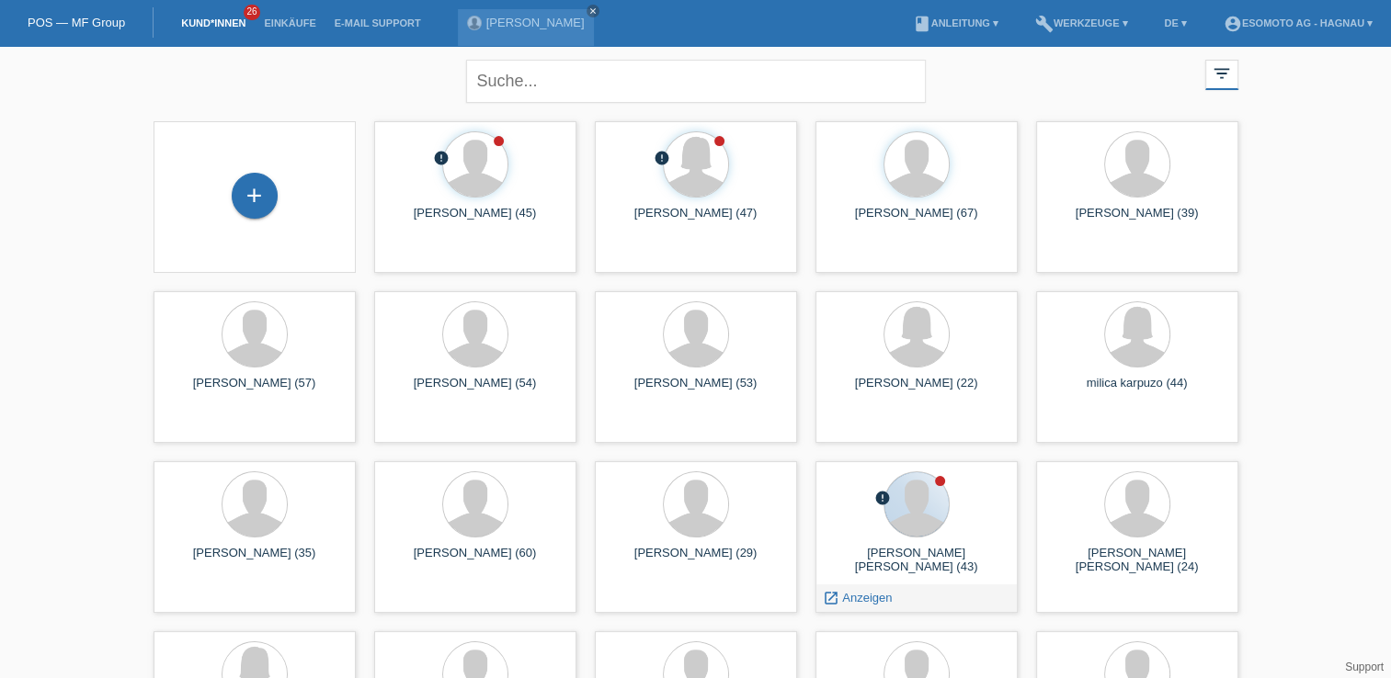
click at [914, 515] on div at bounding box center [916, 505] width 64 height 64
click at [938, 517] on div at bounding box center [916, 505] width 64 height 64
click at [846, 594] on span "Anzeigen" at bounding box center [867, 598] width 50 height 14
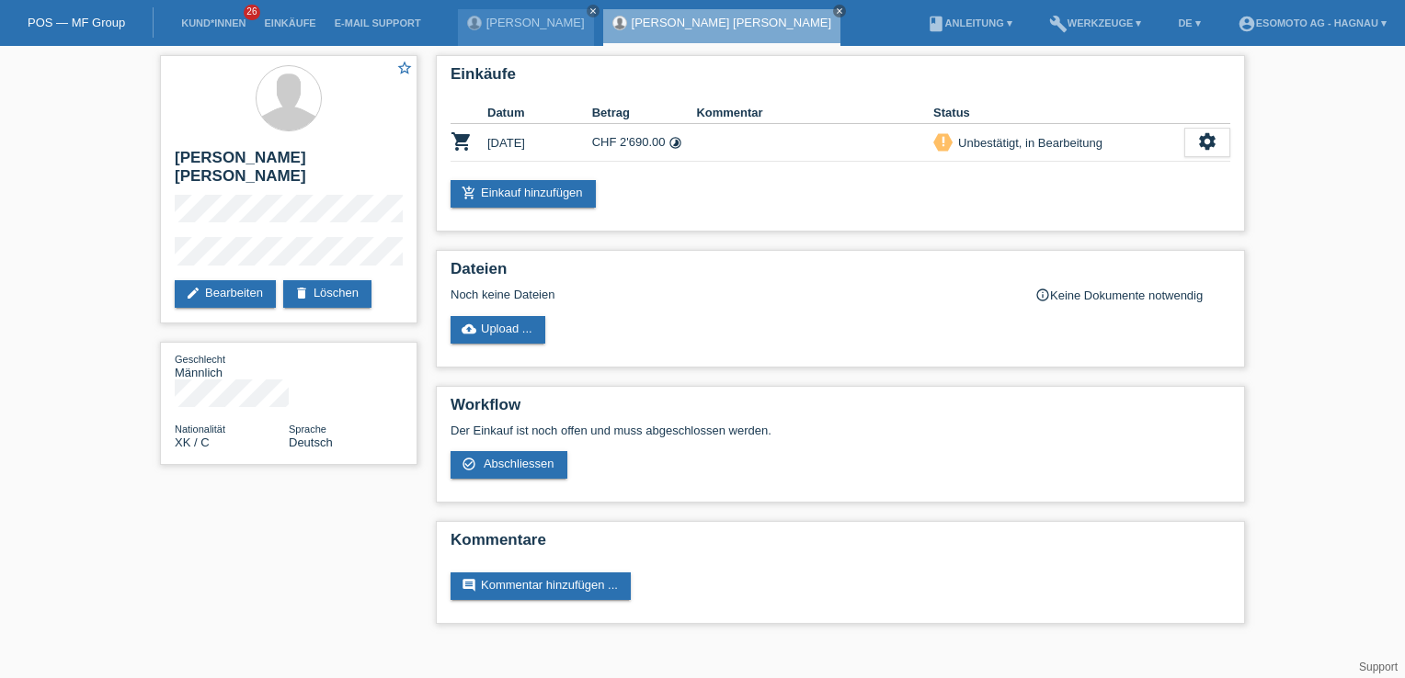
click at [835, 13] on icon "close" at bounding box center [839, 10] width 9 height 9
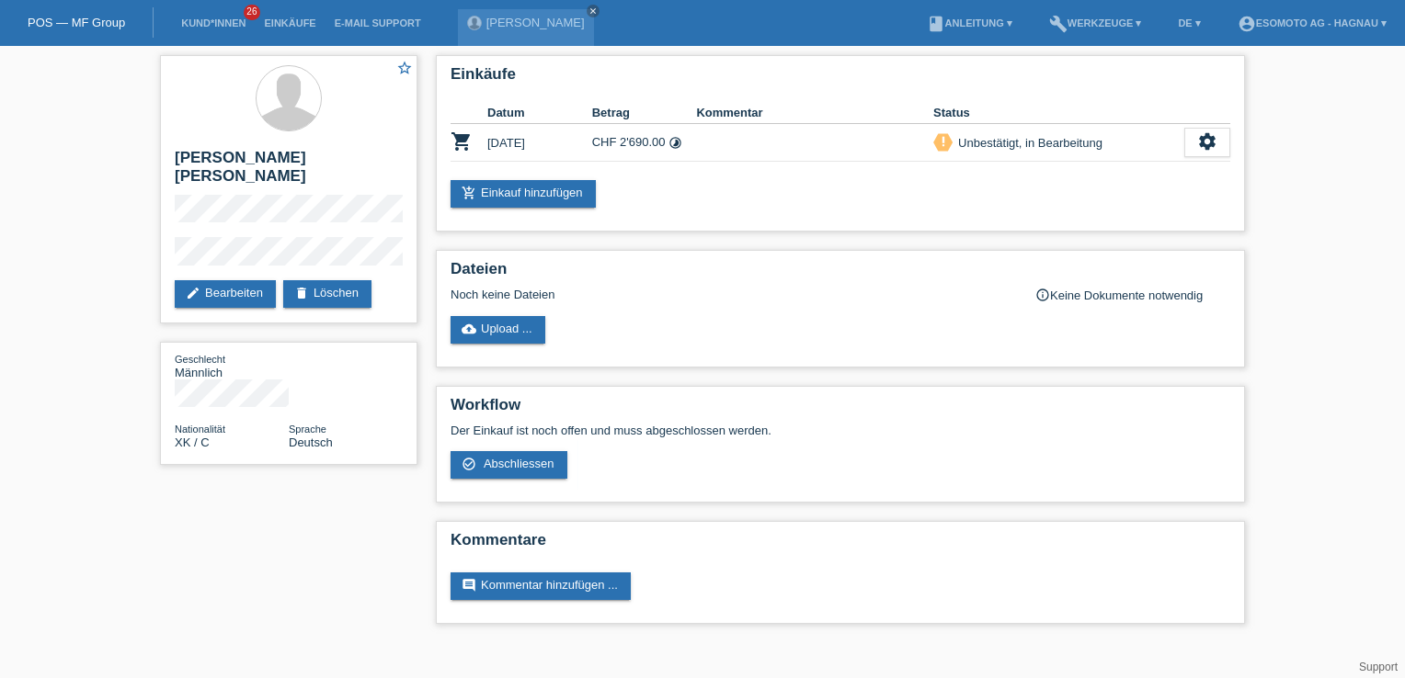
click at [588, 8] on icon "close" at bounding box center [592, 10] width 9 height 9
click at [94, 24] on link "POS — MF Group" at bounding box center [76, 23] width 97 height 14
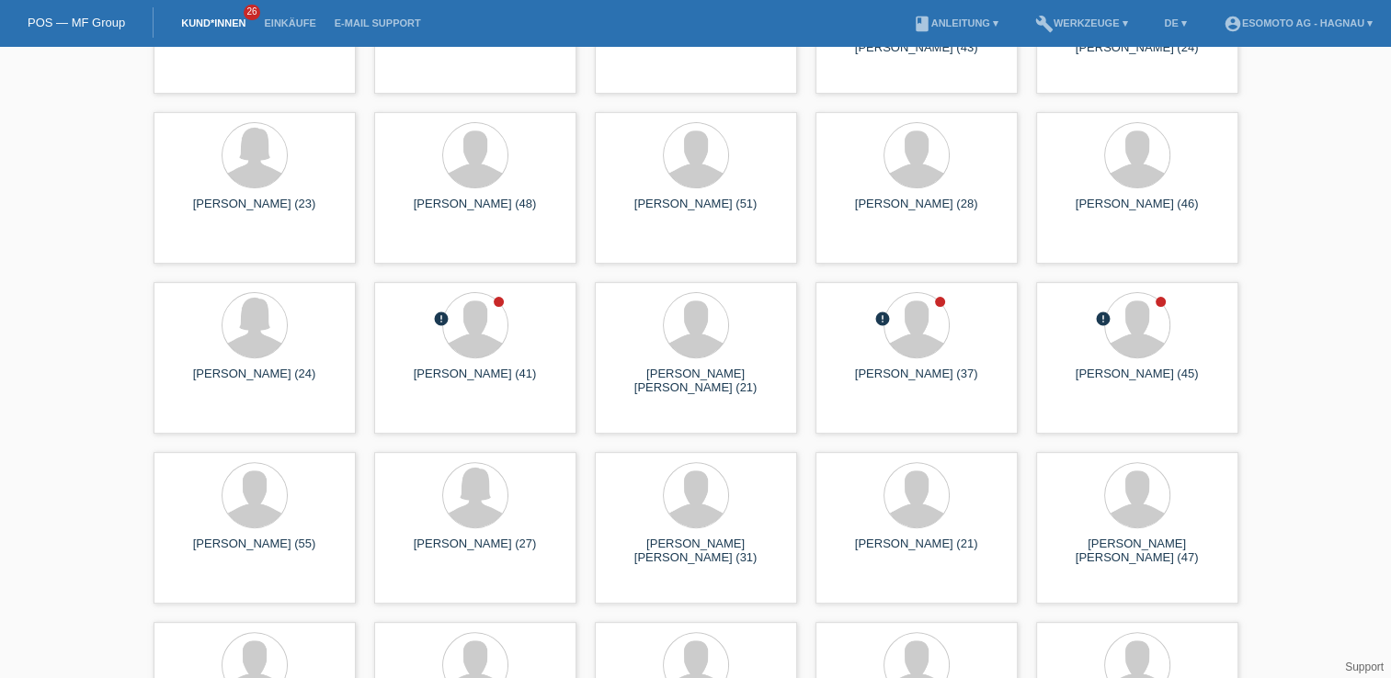
scroll to position [552, 0]
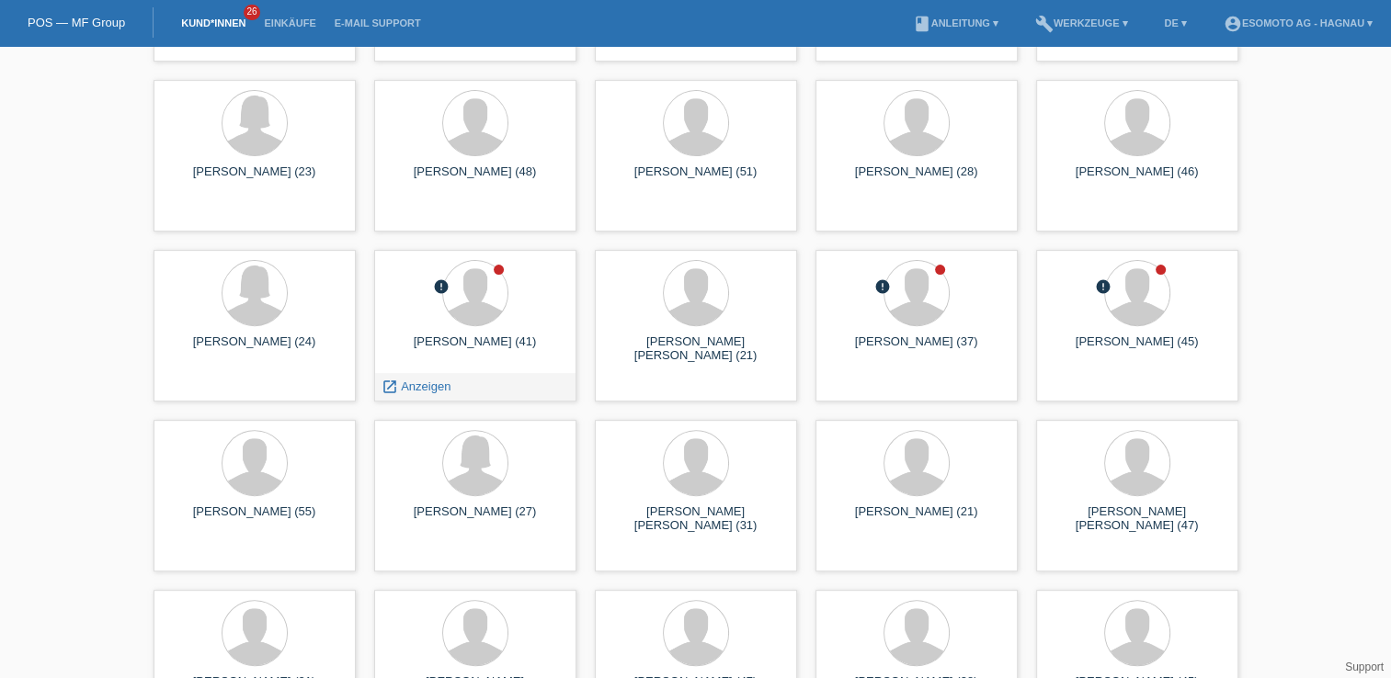
click at [450, 319] on div at bounding box center [475, 294] width 173 height 69
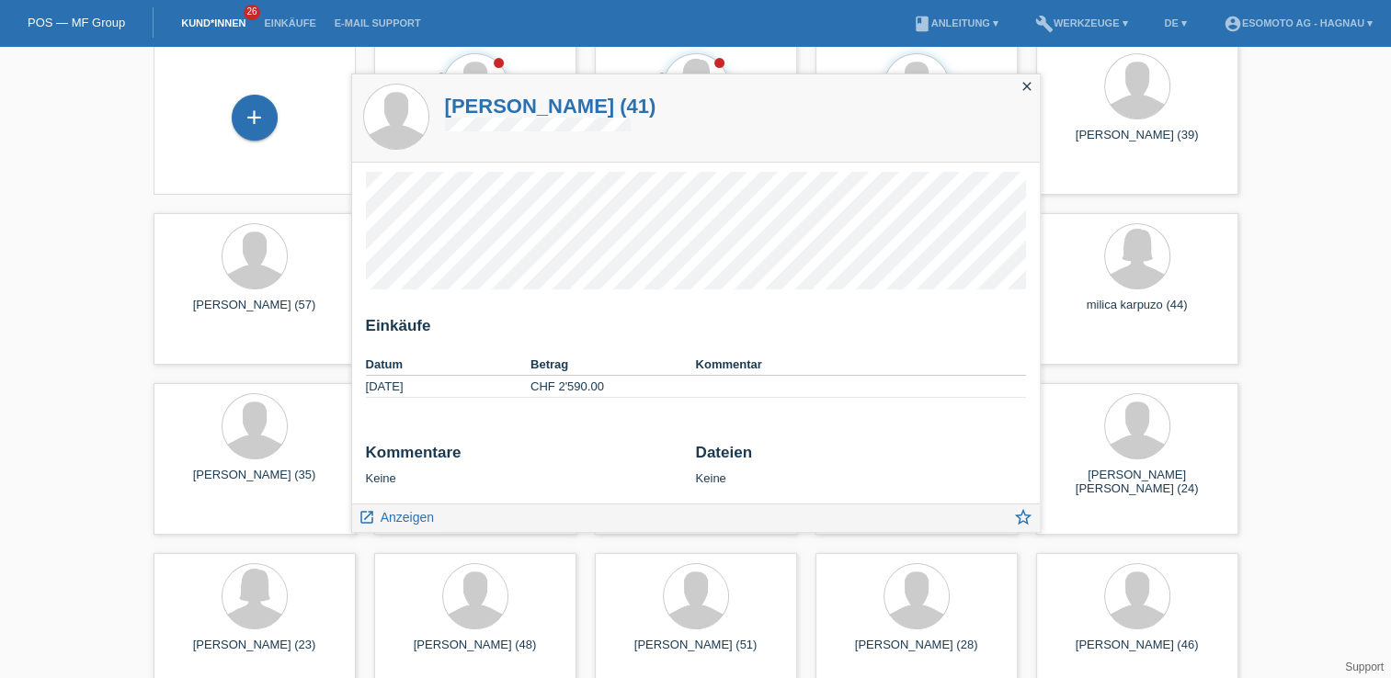
scroll to position [0, 0]
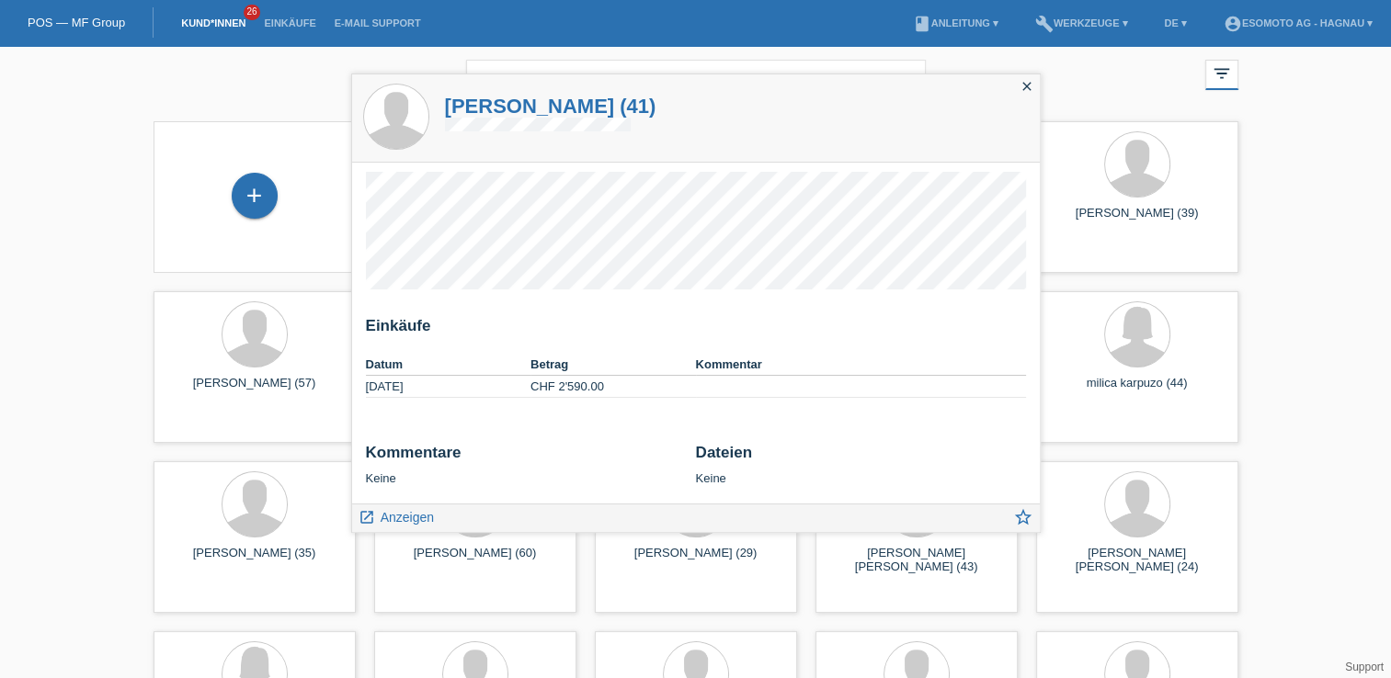
click at [397, 512] on span "Anzeigen" at bounding box center [407, 517] width 53 height 15
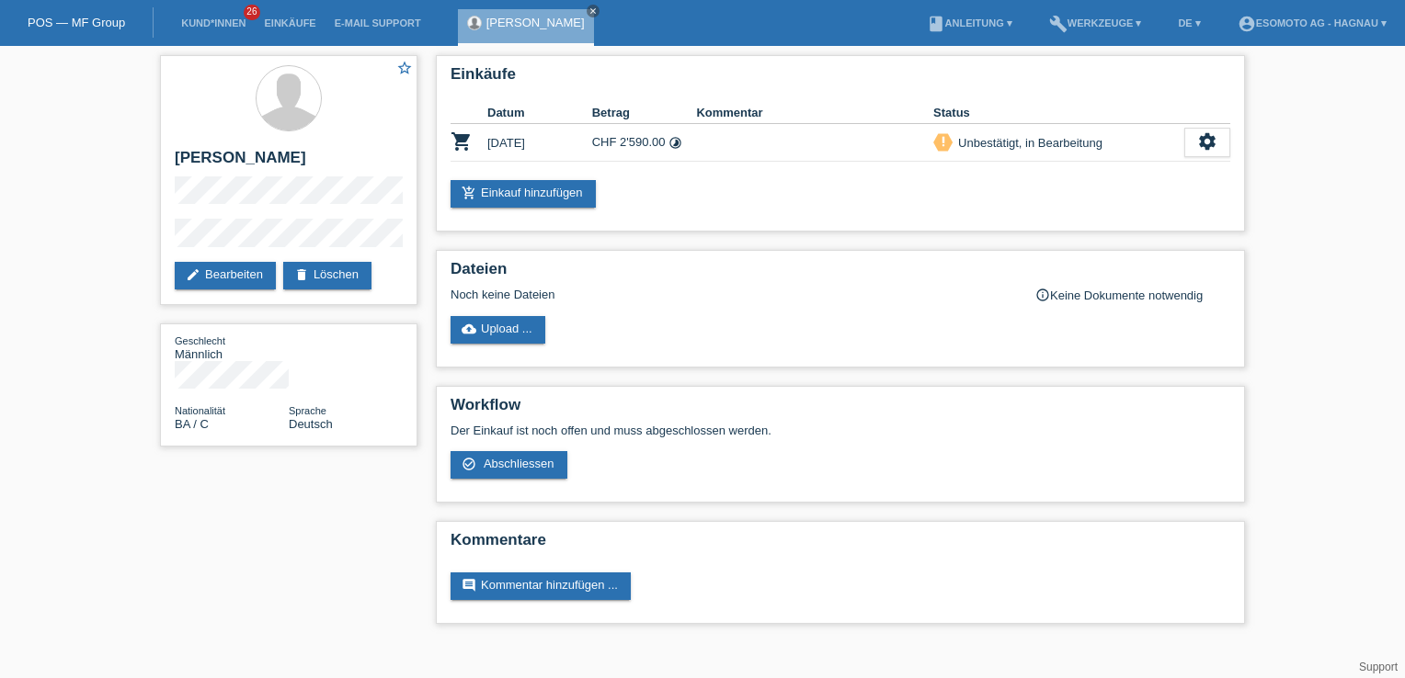
click at [484, 465] on span "Abschliessen" at bounding box center [519, 464] width 71 height 14
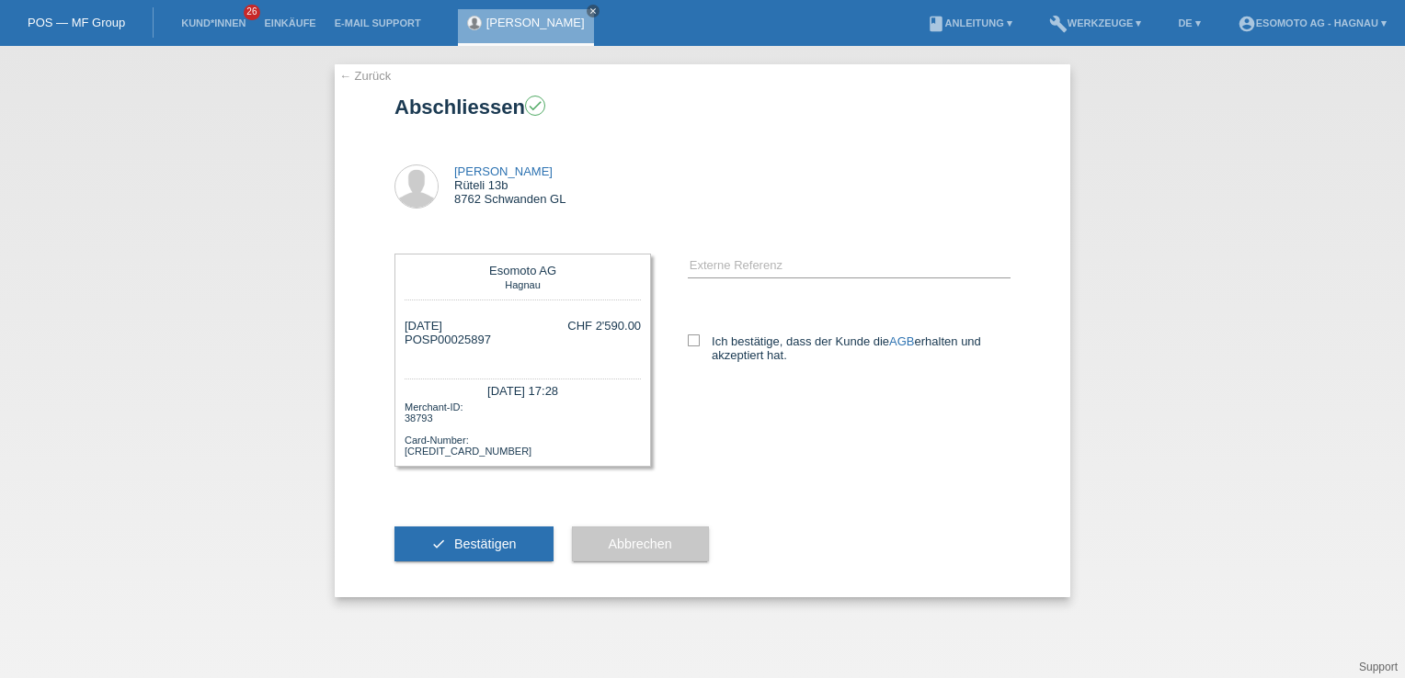
click at [458, 539] on span "Bestätigen" at bounding box center [485, 544] width 63 height 15
click at [678, 348] on div "error Externe Referenz Ich bestätige, dass der Kunde die AGB" at bounding box center [830, 316] width 359 height 163
click at [686, 344] on div "error Externe Referenz Ich bestätige, dass der Kunde die AGB" at bounding box center [830, 316] width 359 height 163
click at [691, 344] on icon at bounding box center [694, 341] width 12 height 12
click at [691, 344] on input "Ich bestätige, dass der Kunde die AGB erhalten und akzeptiert hat." at bounding box center [694, 341] width 12 height 12
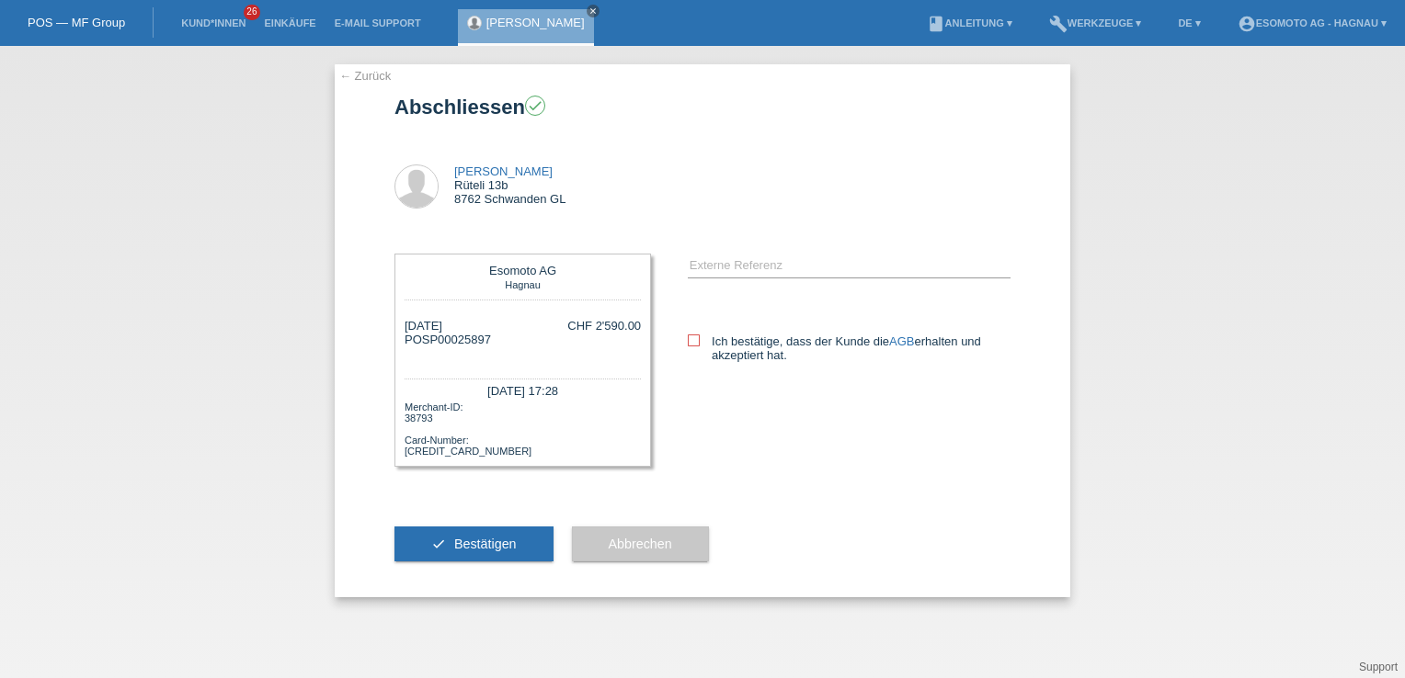
checkbox input "true"
click at [472, 539] on span "Bestätigen" at bounding box center [485, 544] width 63 height 15
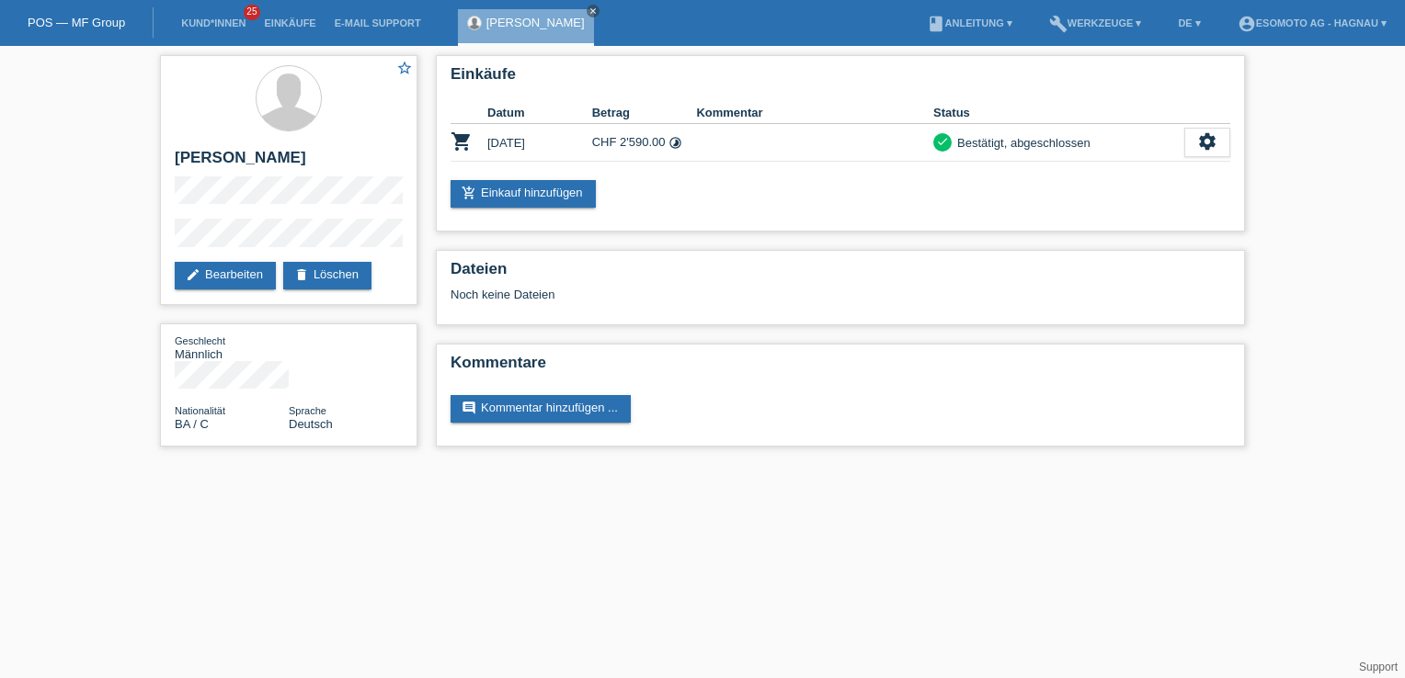
click at [103, 22] on link "POS — MF Group" at bounding box center [76, 23] width 97 height 14
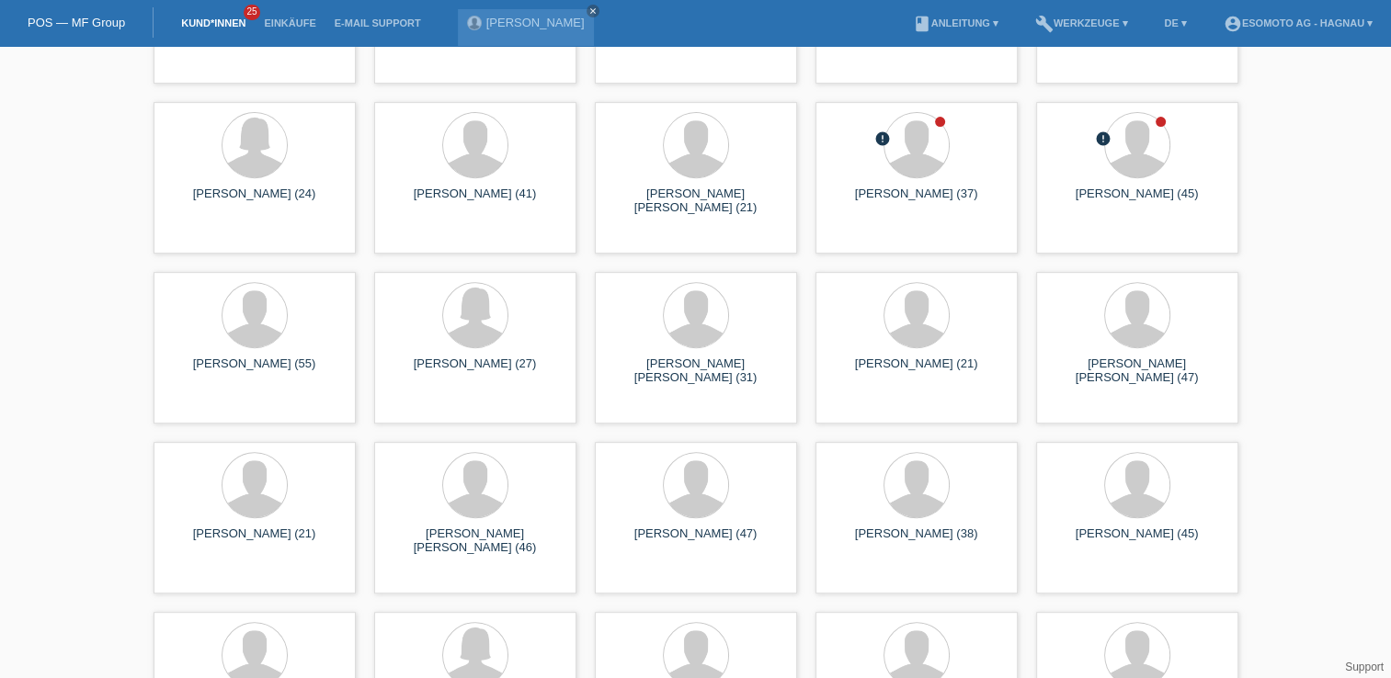
scroll to position [660, 0]
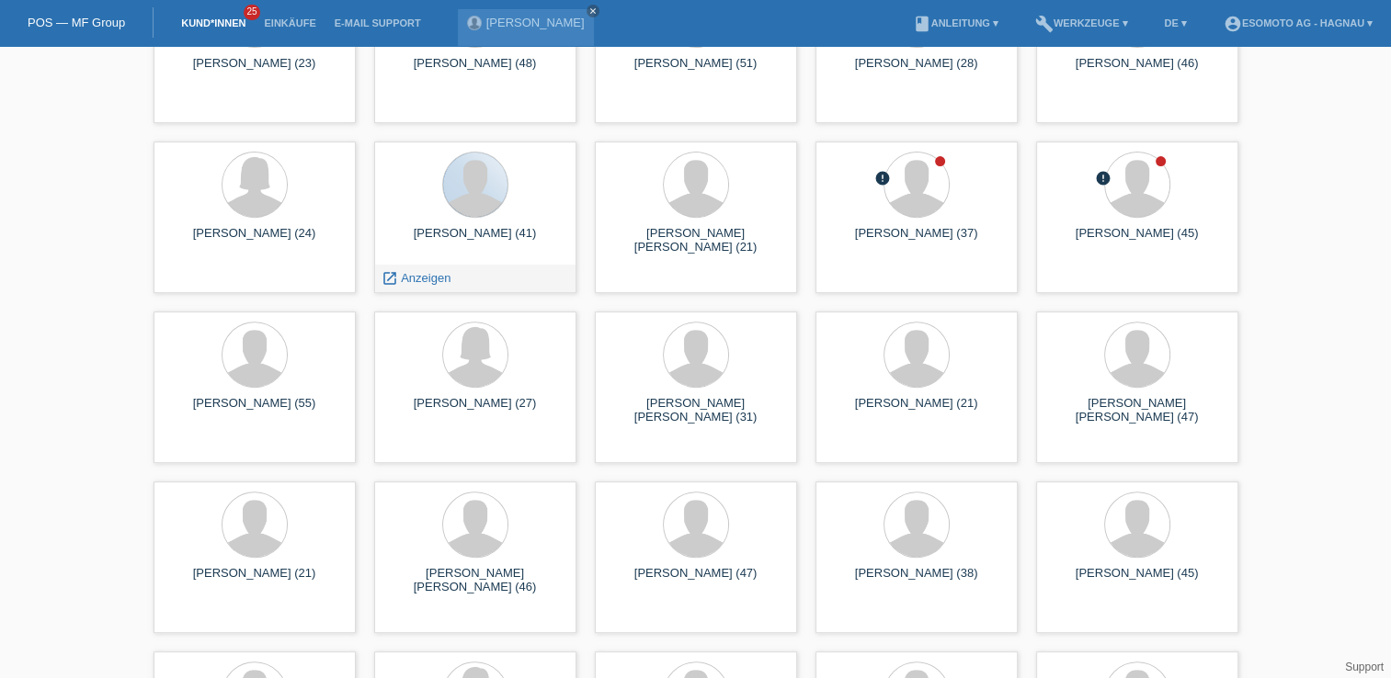
click at [506, 178] on div at bounding box center [475, 185] width 64 height 64
click at [427, 271] on span "Anzeigen" at bounding box center [426, 278] width 50 height 14
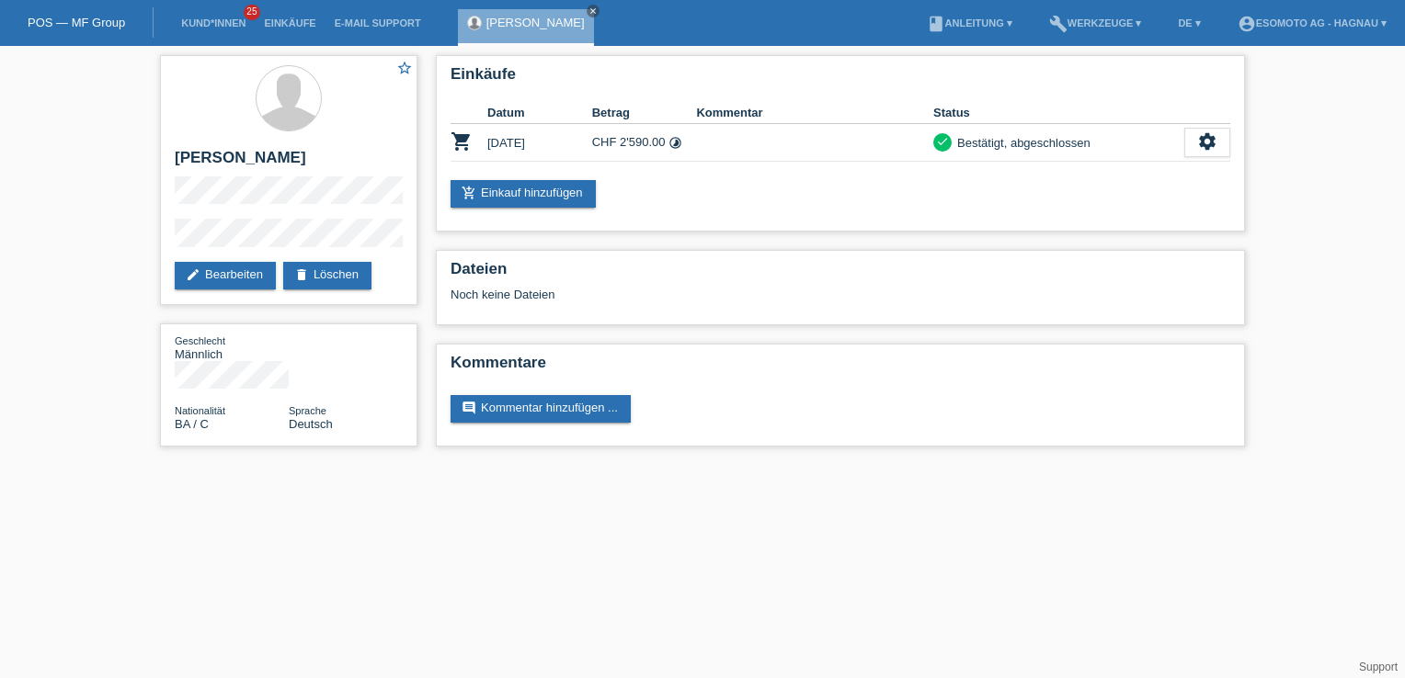
click at [616, 24] on nav "POS — MF Group Kund*innen 25 Einkäufe E-Mail Support Zoran Setencic close" at bounding box center [702, 23] width 1405 height 46
click at [588, 7] on icon "close" at bounding box center [592, 10] width 9 height 9
click at [89, 19] on link "POS — MF Group" at bounding box center [76, 23] width 97 height 14
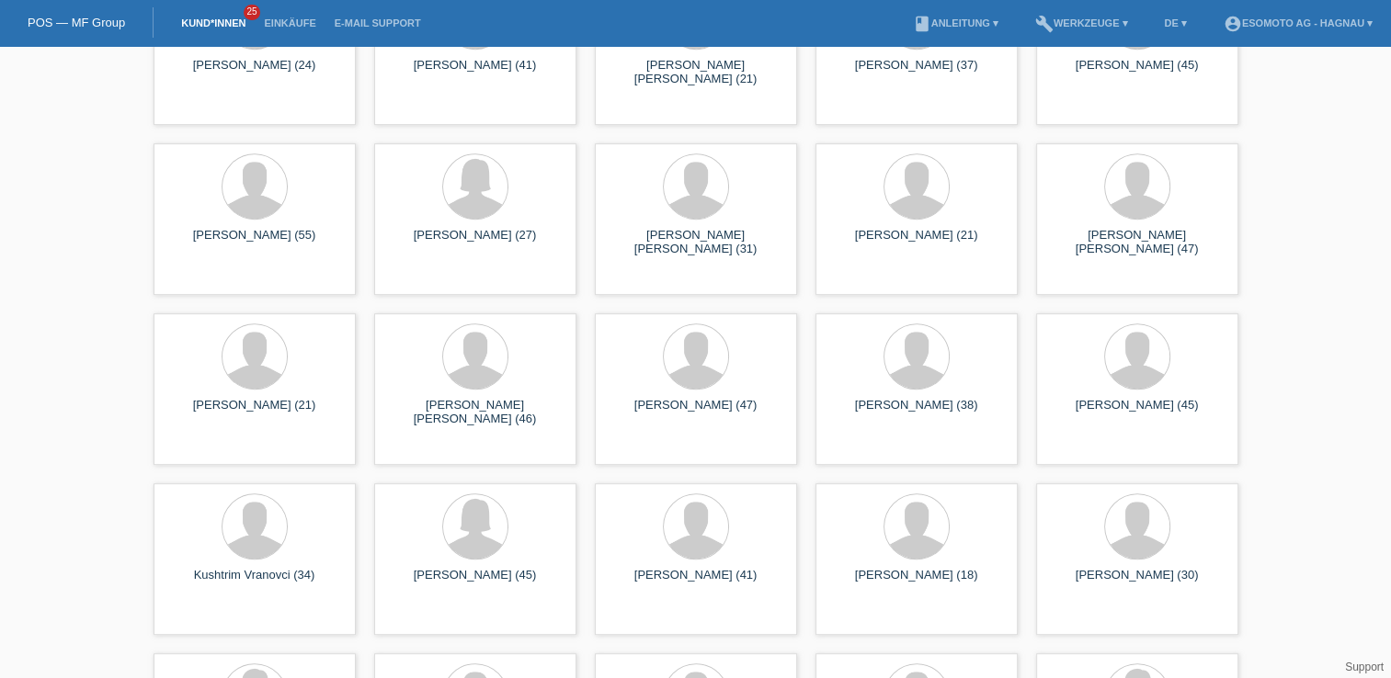
scroll to position [827, 0]
